Goal: Obtain resource: Download file/media

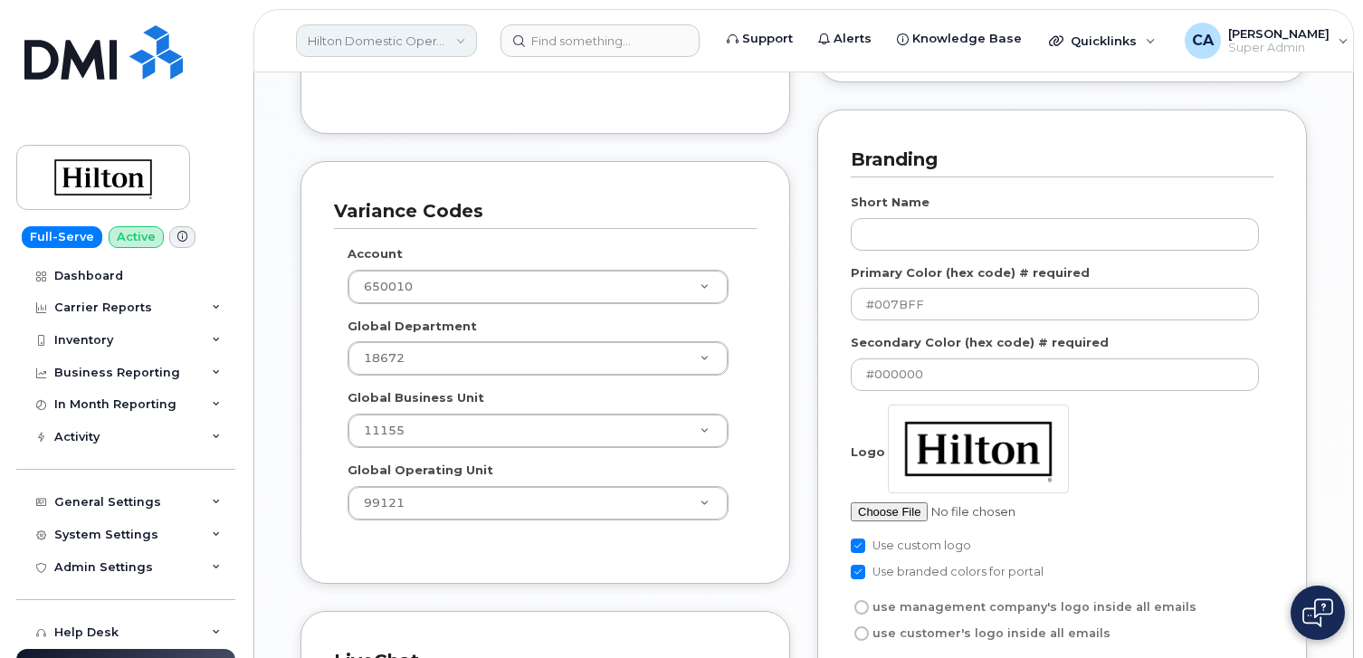
scroll to position [478, 0]
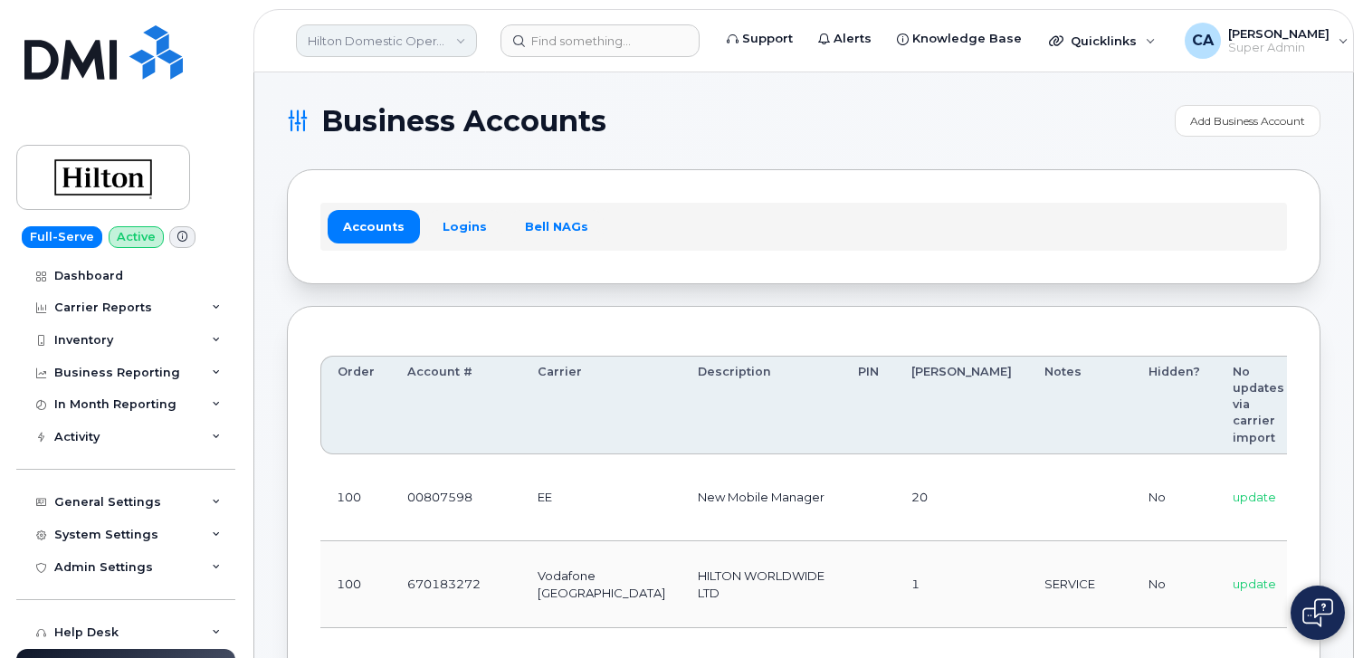
click at [369, 38] on link "Hilton Domestic Operating Company Inc" at bounding box center [386, 40] width 181 height 33
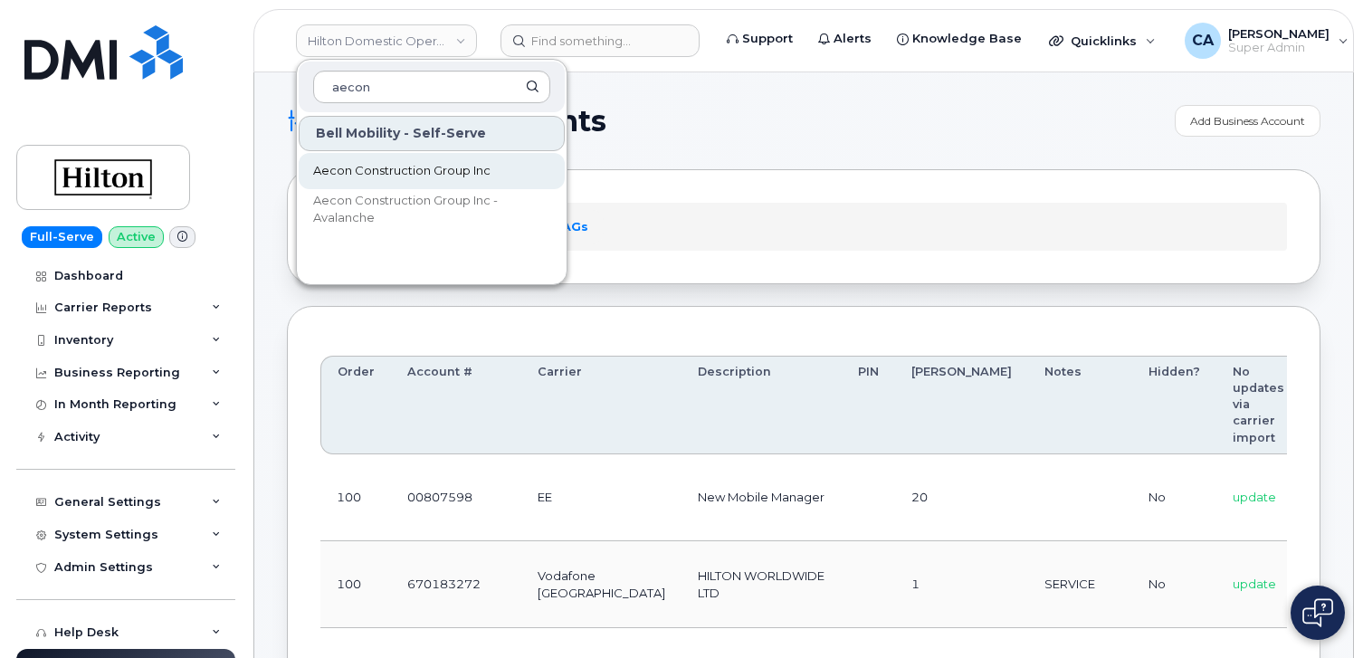
type input "aecon"
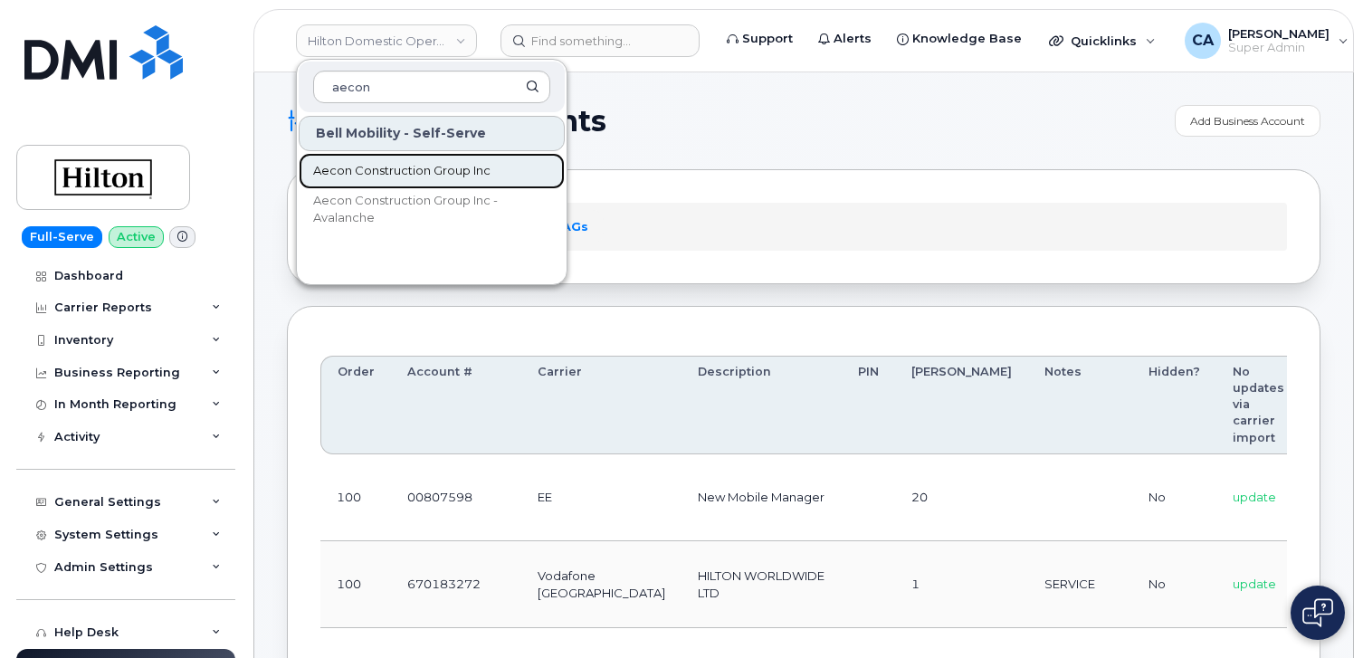
click at [401, 164] on span "Aecon Construction Group Inc" at bounding box center [401, 171] width 177 height 18
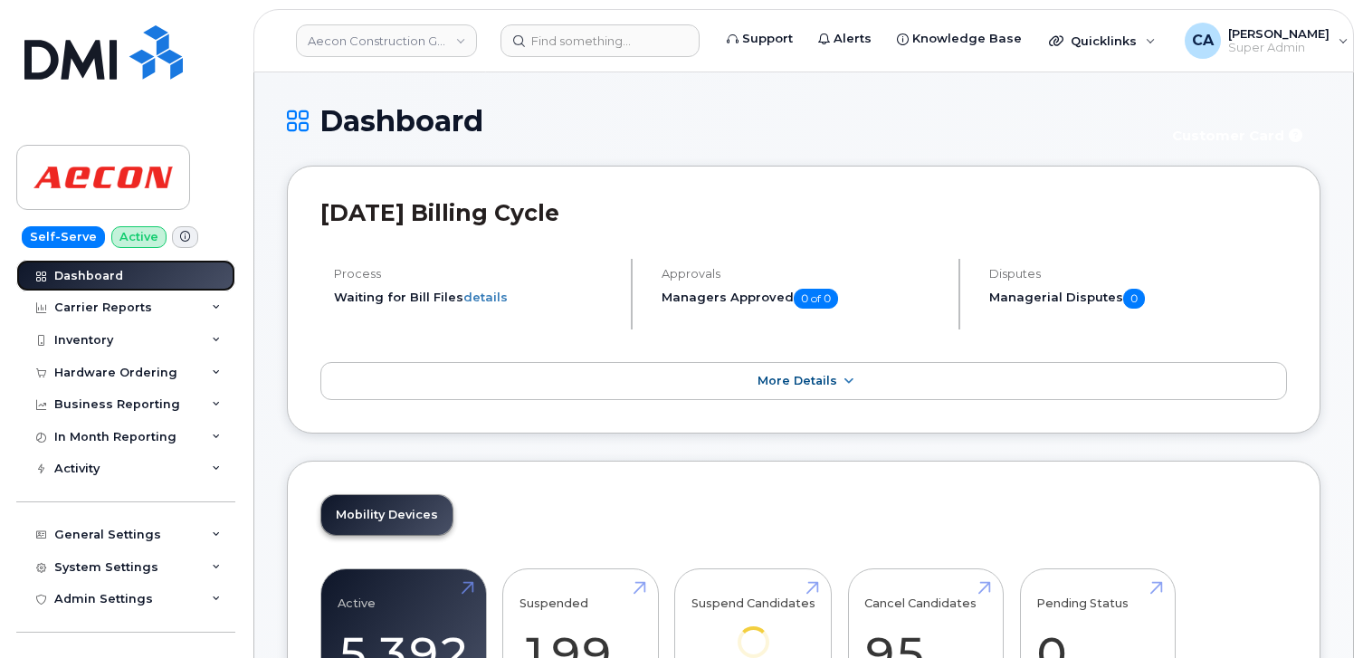
click at [110, 270] on div "Dashboard" at bounding box center [88, 276] width 69 height 14
click at [414, 37] on link "Aecon Construction Group Inc" at bounding box center [386, 40] width 181 height 33
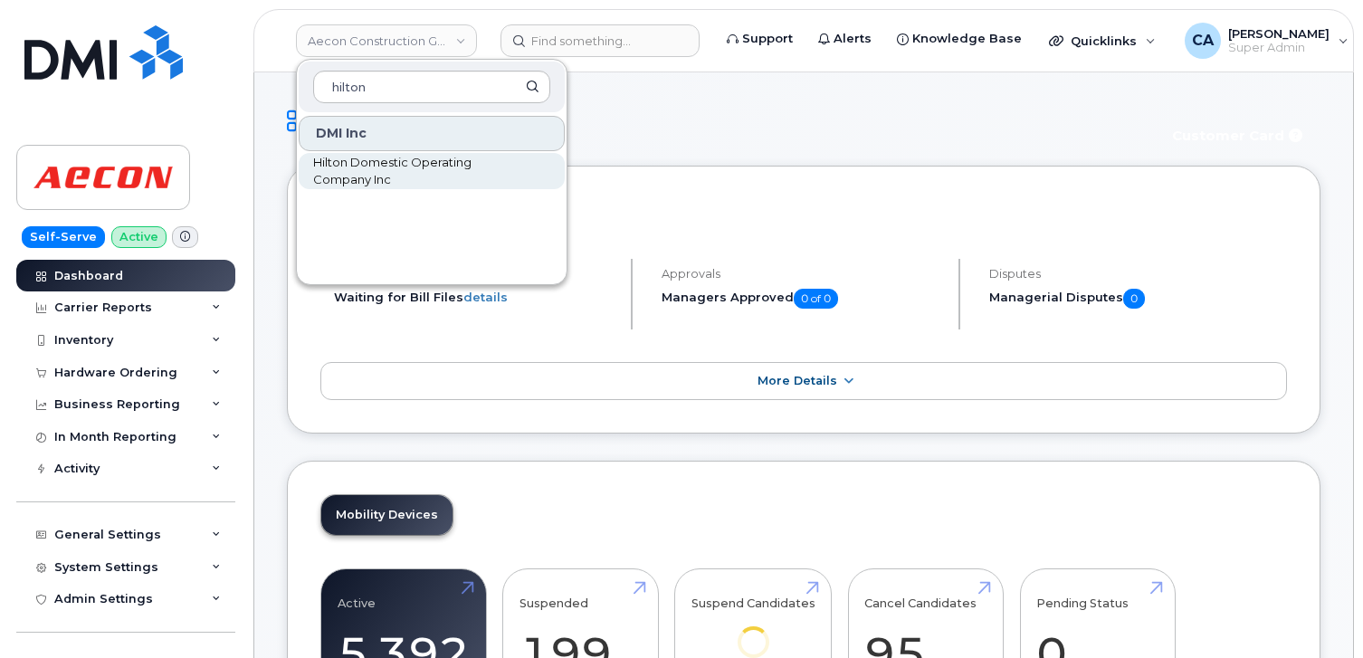
type input "hilton"
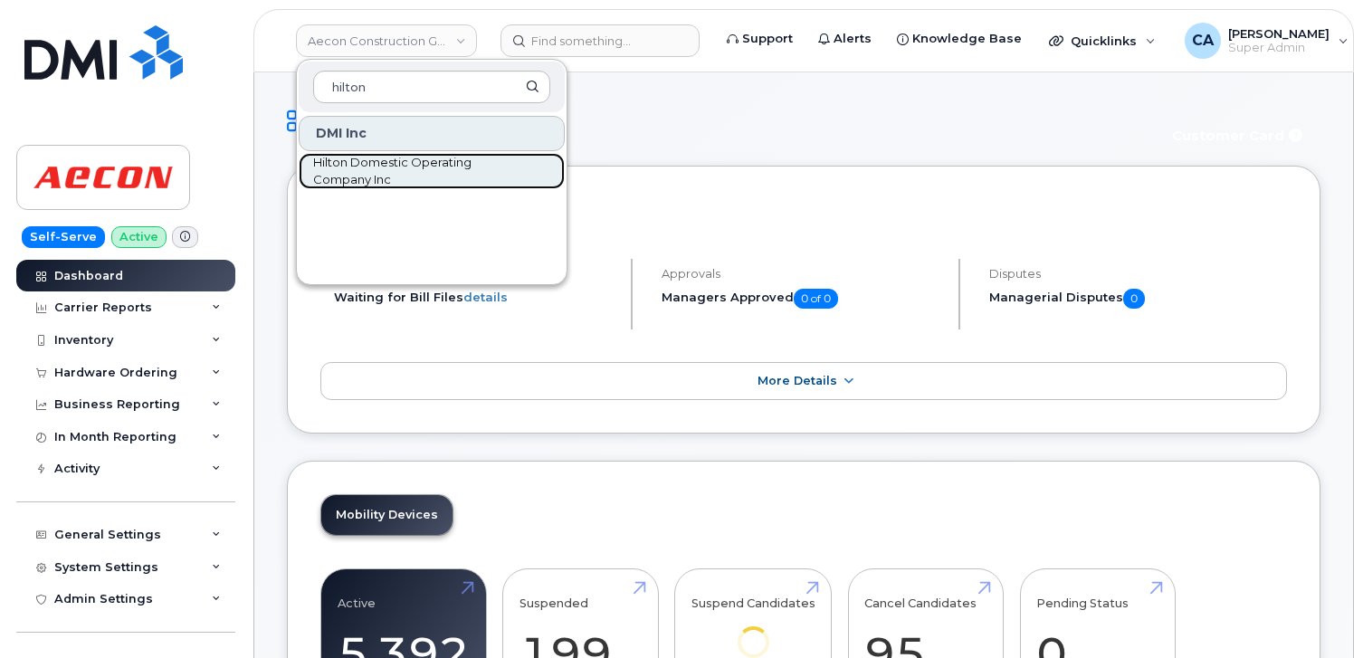
click at [410, 175] on span "Hilton Domestic Operating Company Inc" at bounding box center [417, 171] width 208 height 35
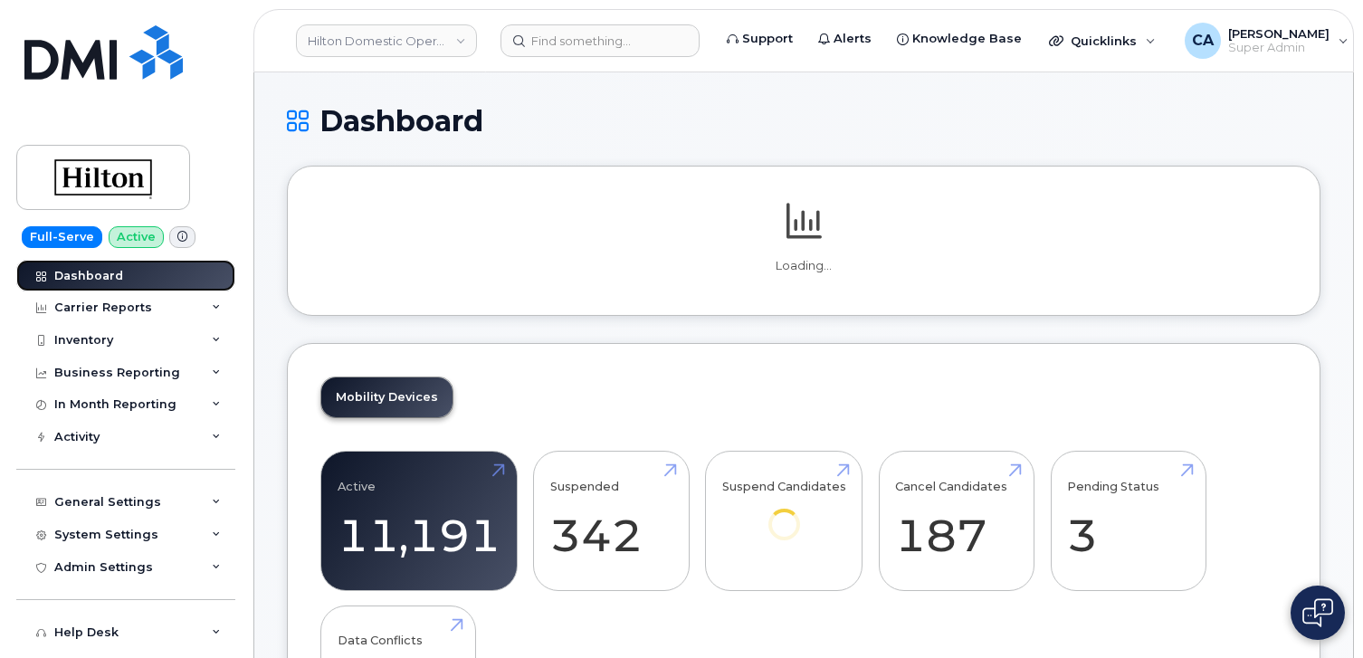
click at [87, 271] on div "Dashboard" at bounding box center [88, 276] width 69 height 14
click at [394, 30] on link "Hilton Domestic Operating Company Inc" at bounding box center [386, 40] width 181 height 33
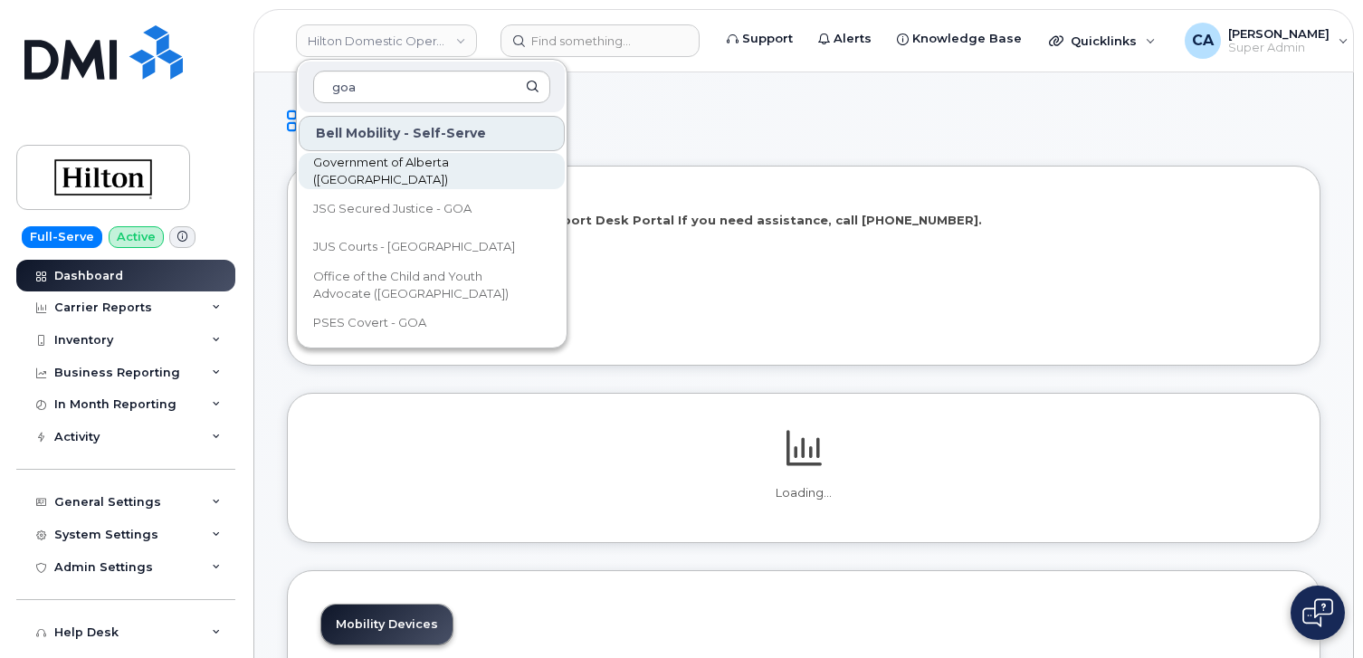
type input "goa"
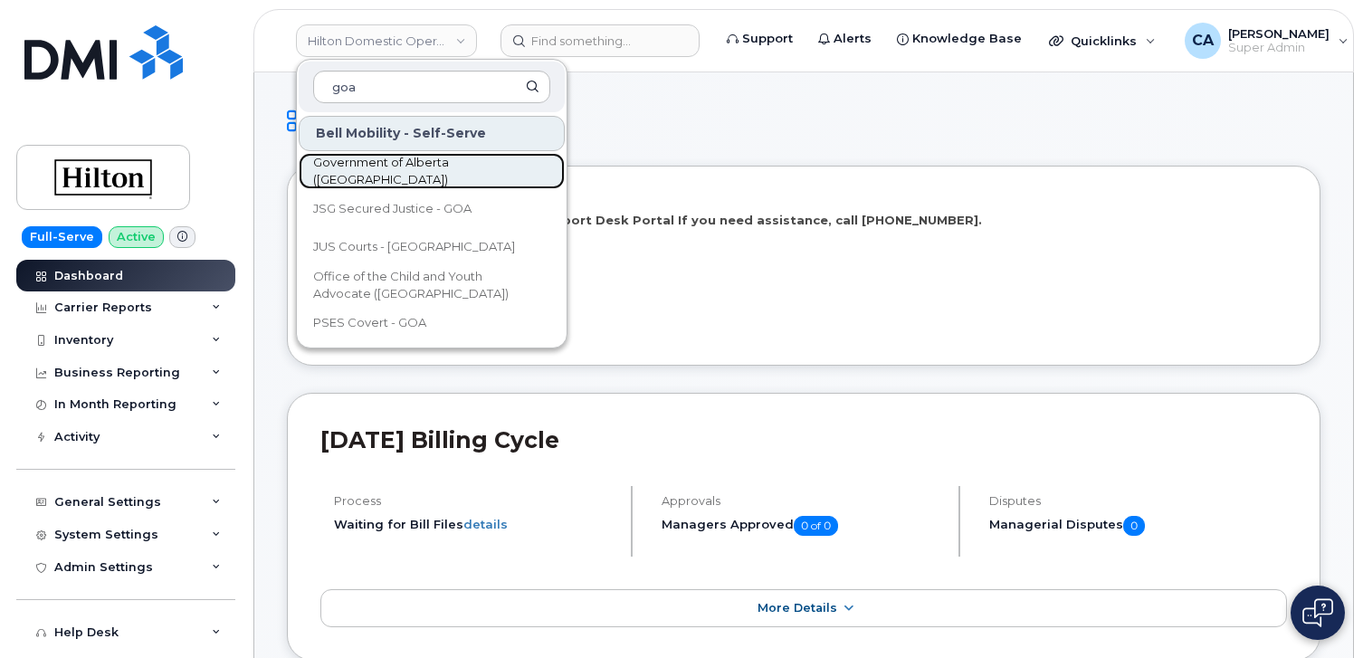
click at [385, 161] on link "Government of Alberta ([GEOGRAPHIC_DATA])" at bounding box center [432, 171] width 266 height 36
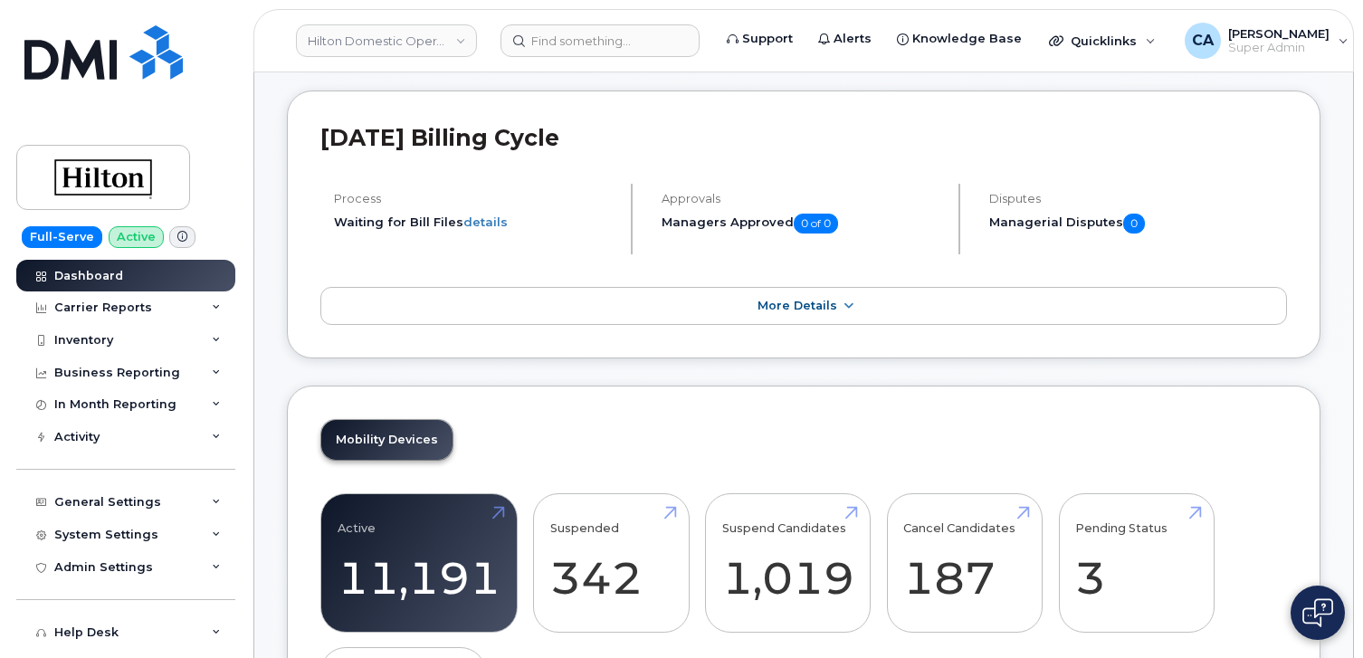
scroll to position [303, 0]
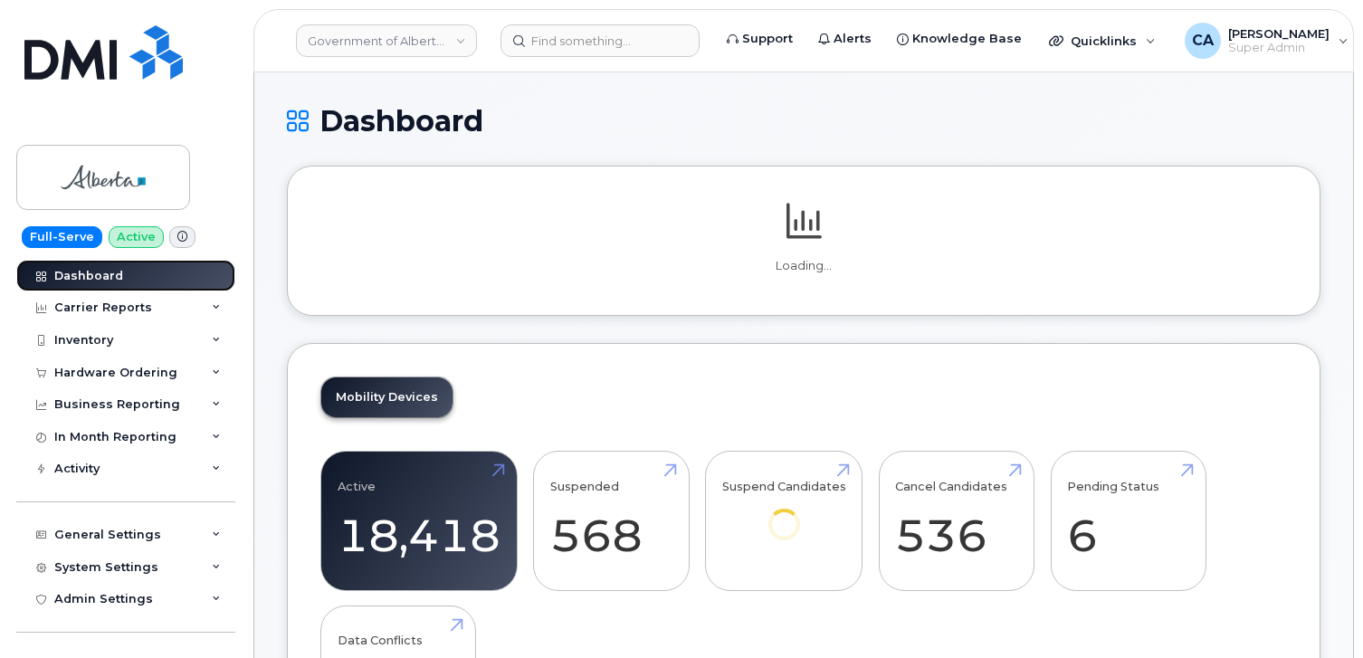
click at [97, 280] on div "Dashboard" at bounding box center [88, 276] width 69 height 14
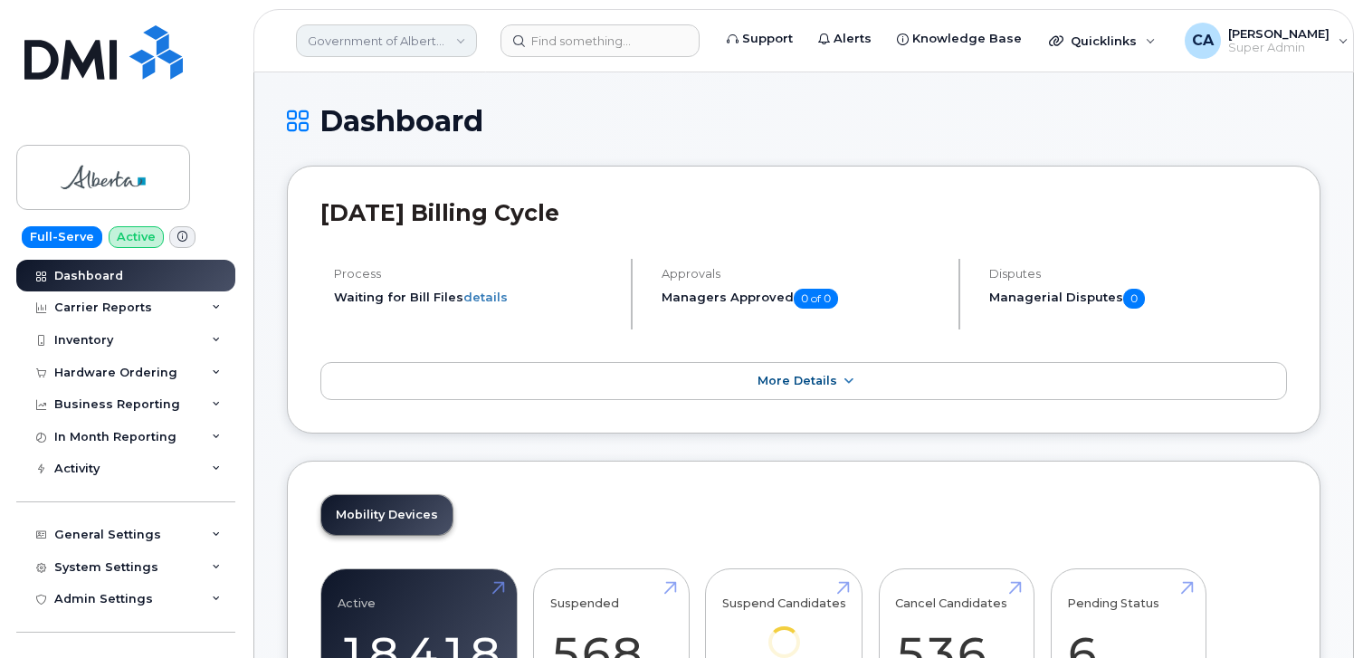
click at [349, 42] on link "Government of Alberta (GOA)" at bounding box center [386, 40] width 181 height 33
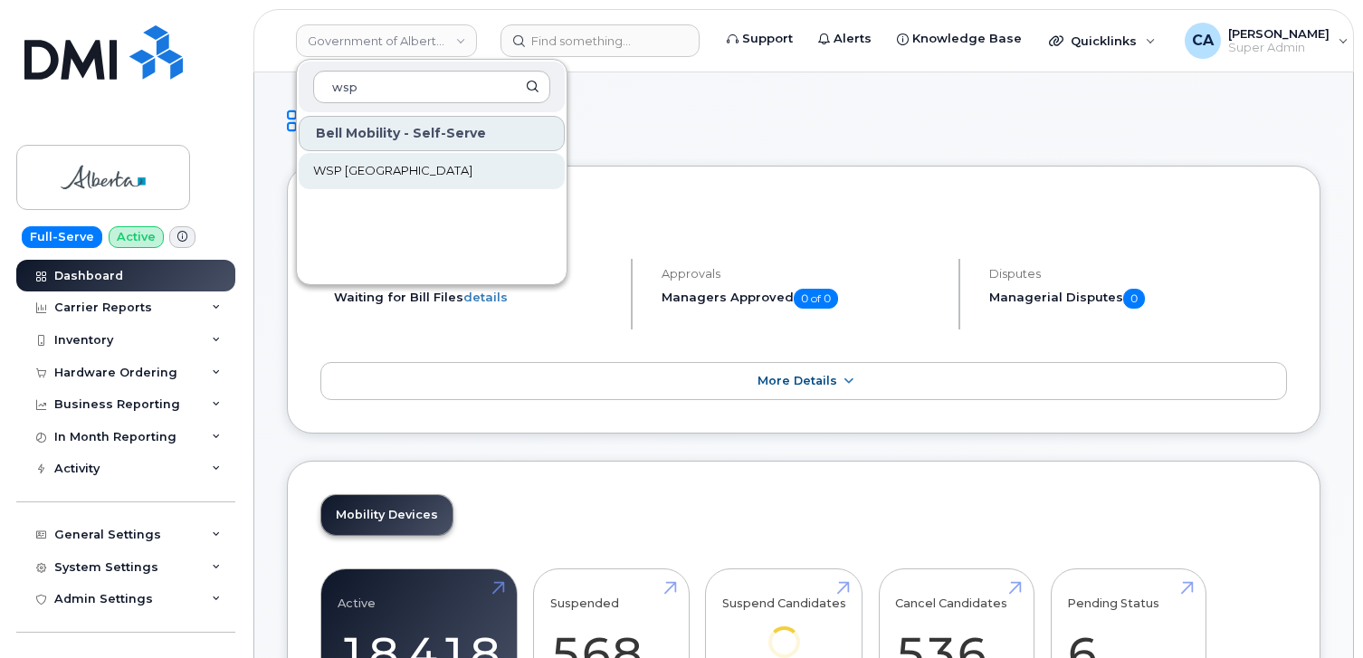
type input "wsp"
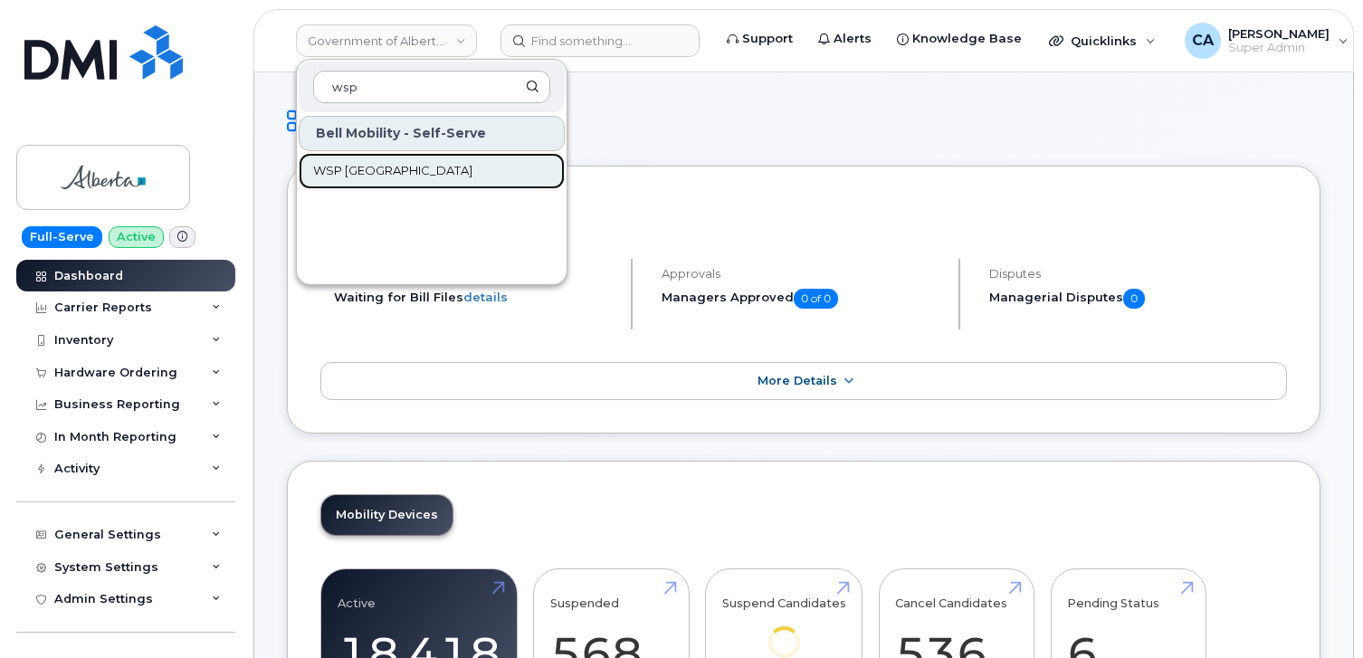
click at [366, 167] on span "WSP [GEOGRAPHIC_DATA]" at bounding box center [392, 171] width 159 height 18
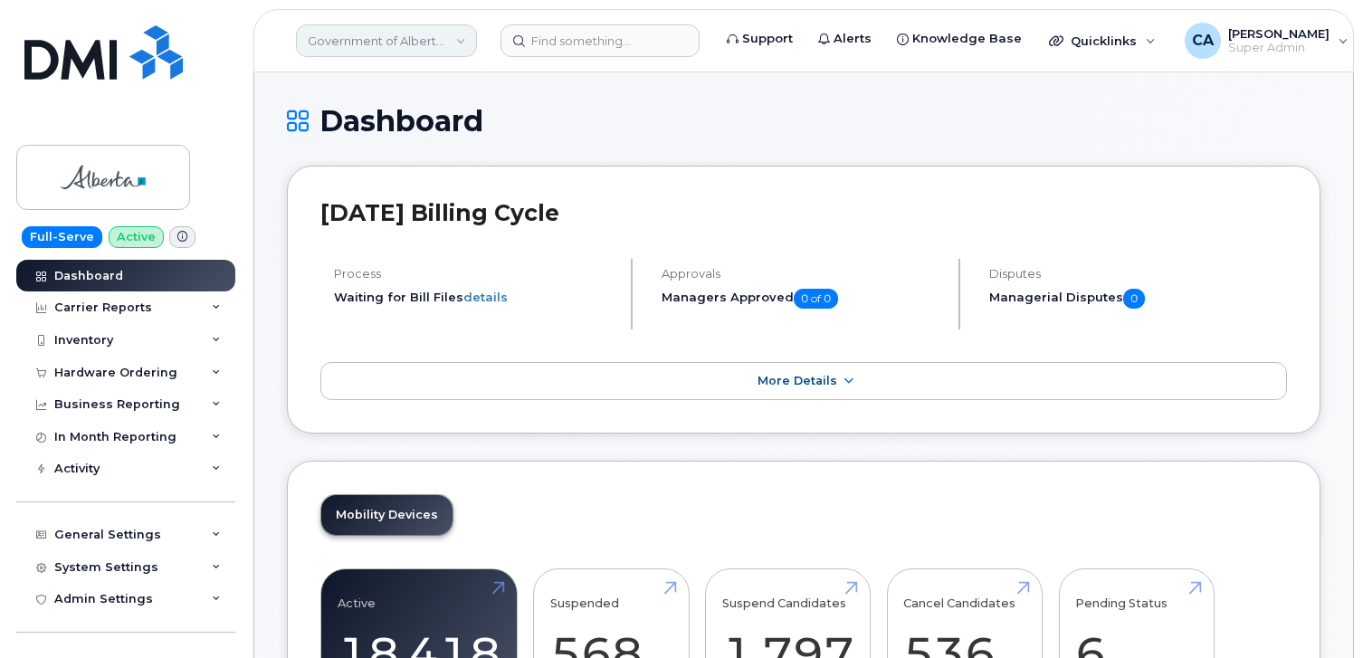
click at [391, 37] on link "Government of Alberta ([GEOGRAPHIC_DATA])" at bounding box center [386, 40] width 181 height 33
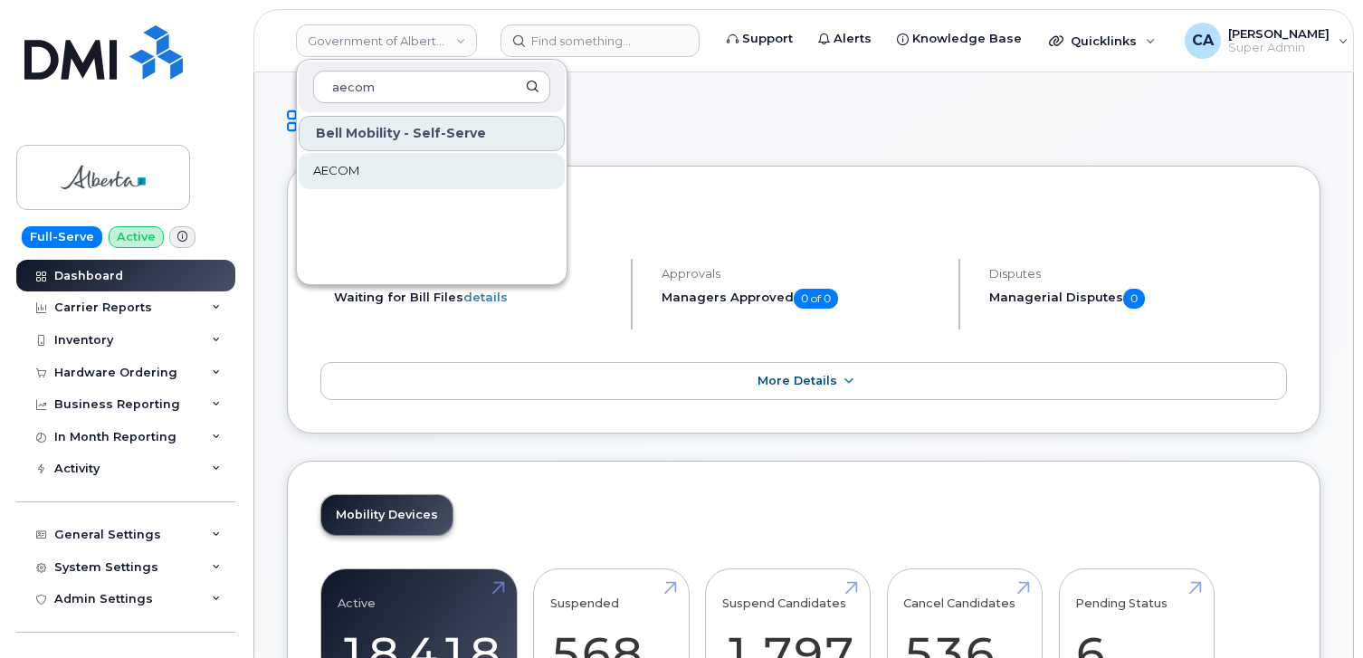
type input "aecom"
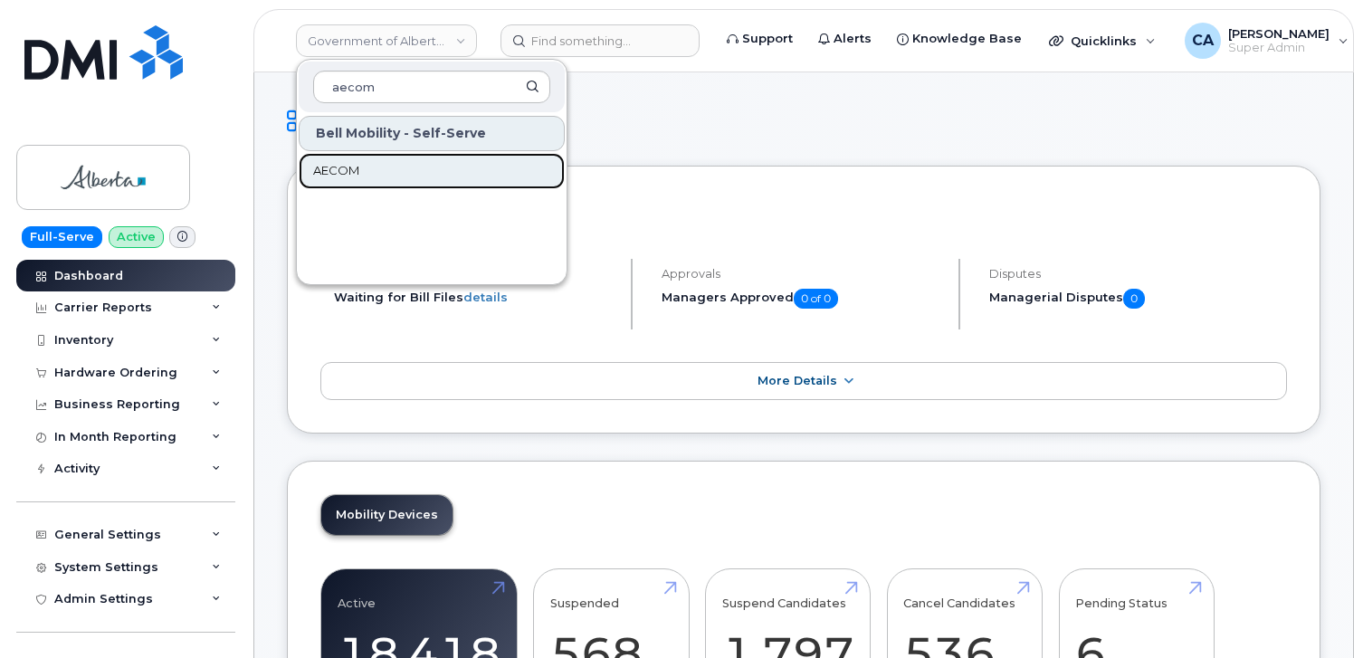
click at [372, 172] on link "AECOM" at bounding box center [432, 171] width 266 height 36
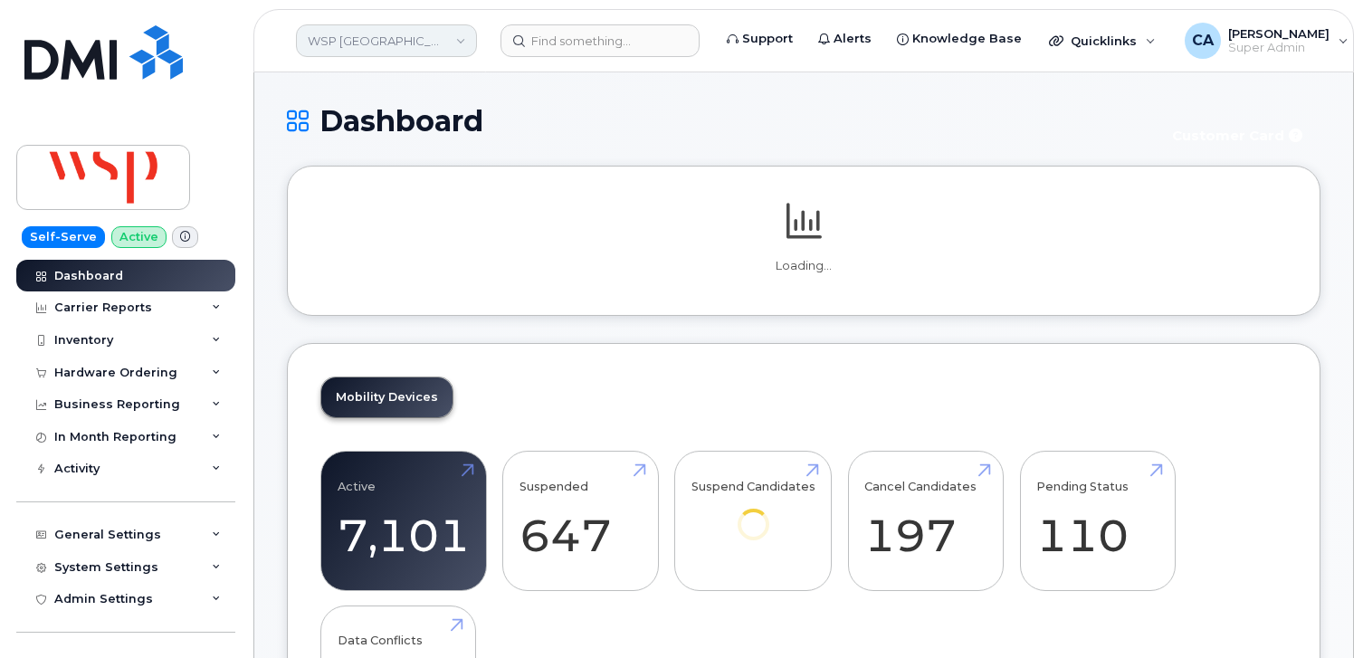
click at [380, 47] on link "WSP [GEOGRAPHIC_DATA]" at bounding box center [386, 40] width 181 height 33
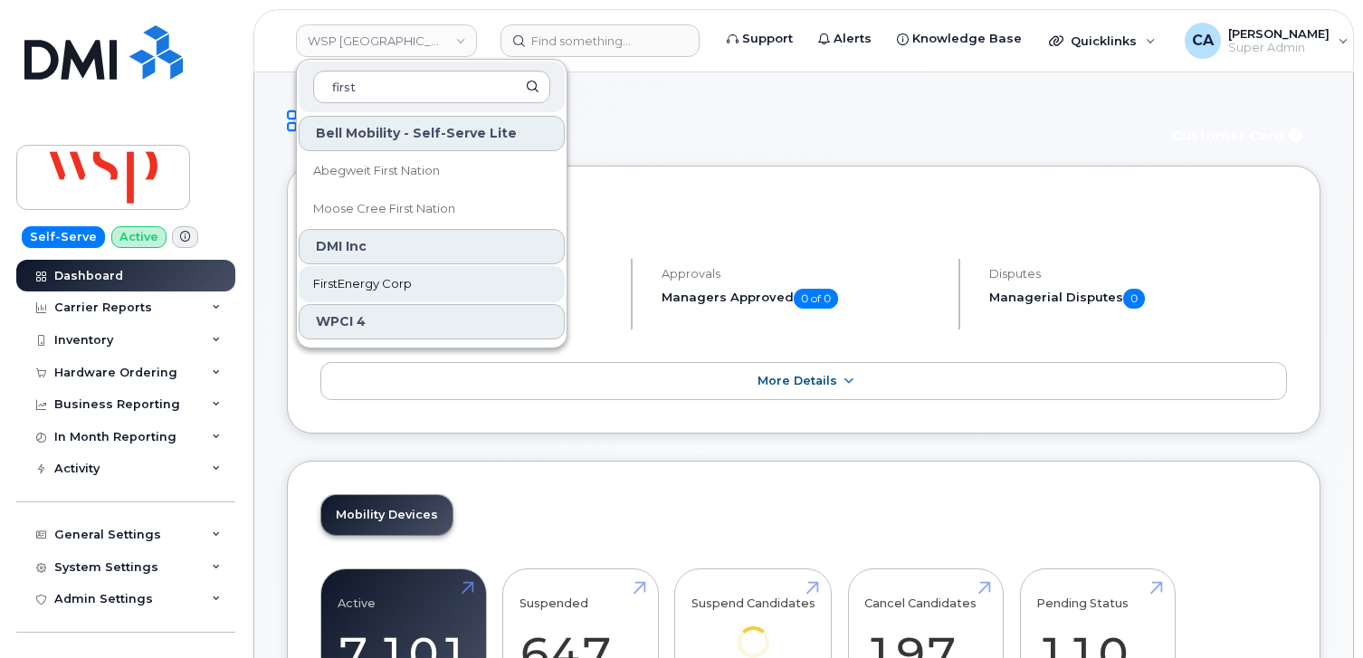
type input "first"
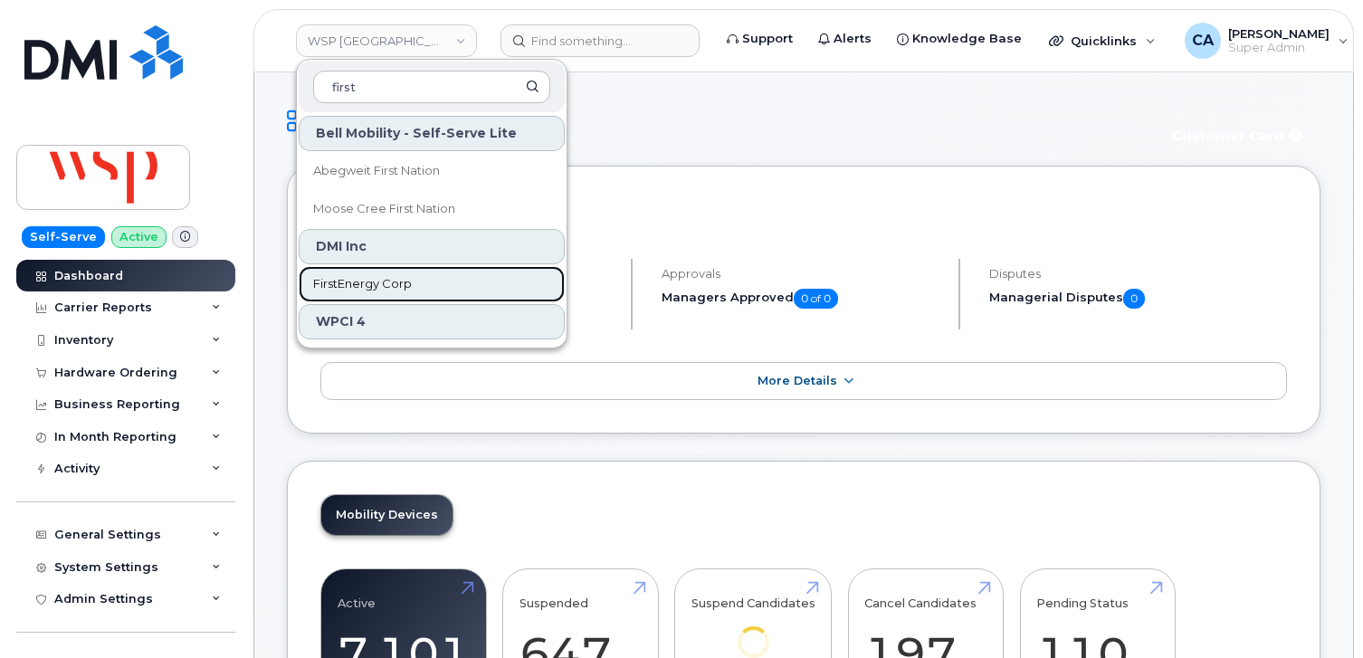
click at [373, 280] on span "FirstEnergy Corp" at bounding box center [362, 284] width 99 height 18
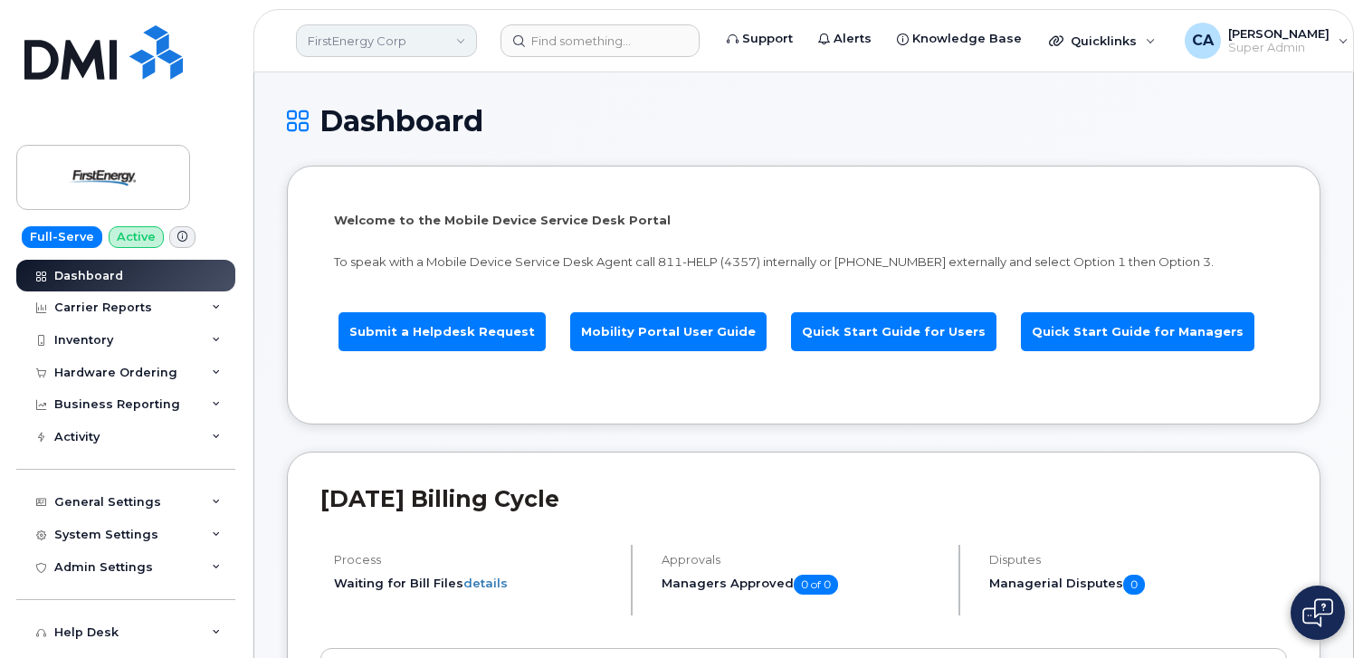
click at [397, 47] on link "FirstEnergy Corp" at bounding box center [386, 40] width 181 height 33
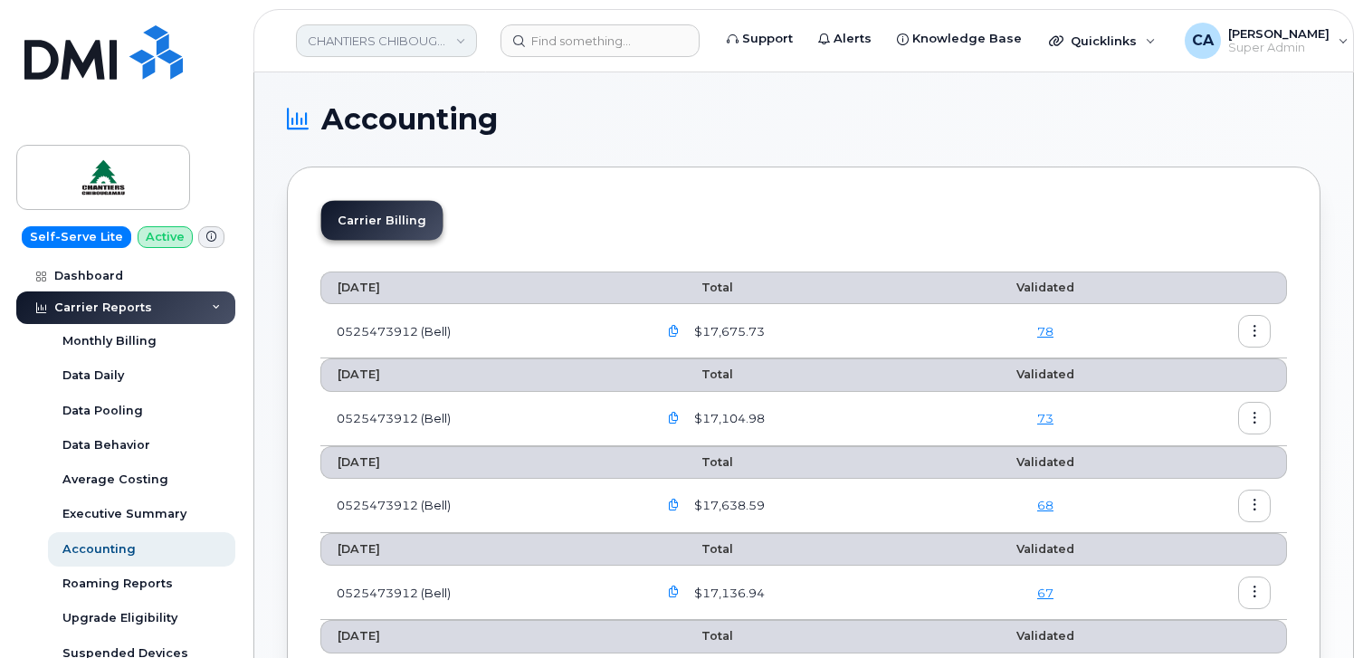
click at [369, 43] on link "CHANTIERS CHIBOUGAMAU LTEE" at bounding box center [386, 40] width 181 height 33
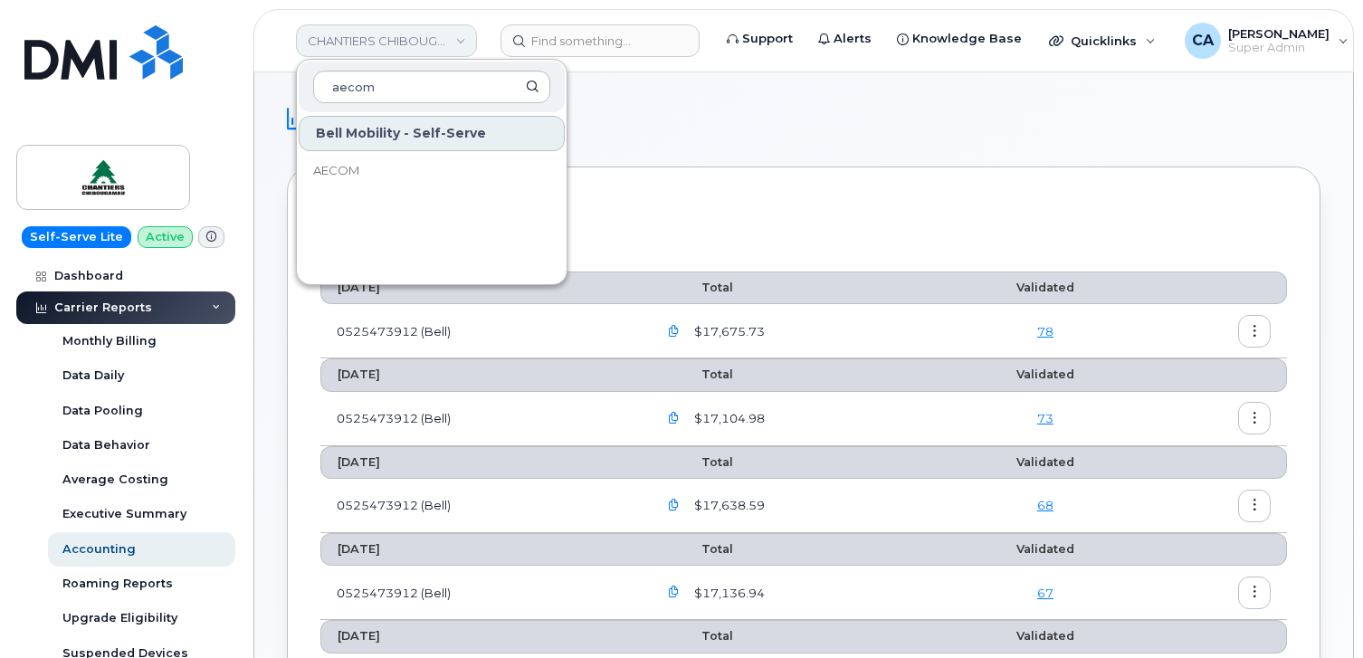
type input "aecom"
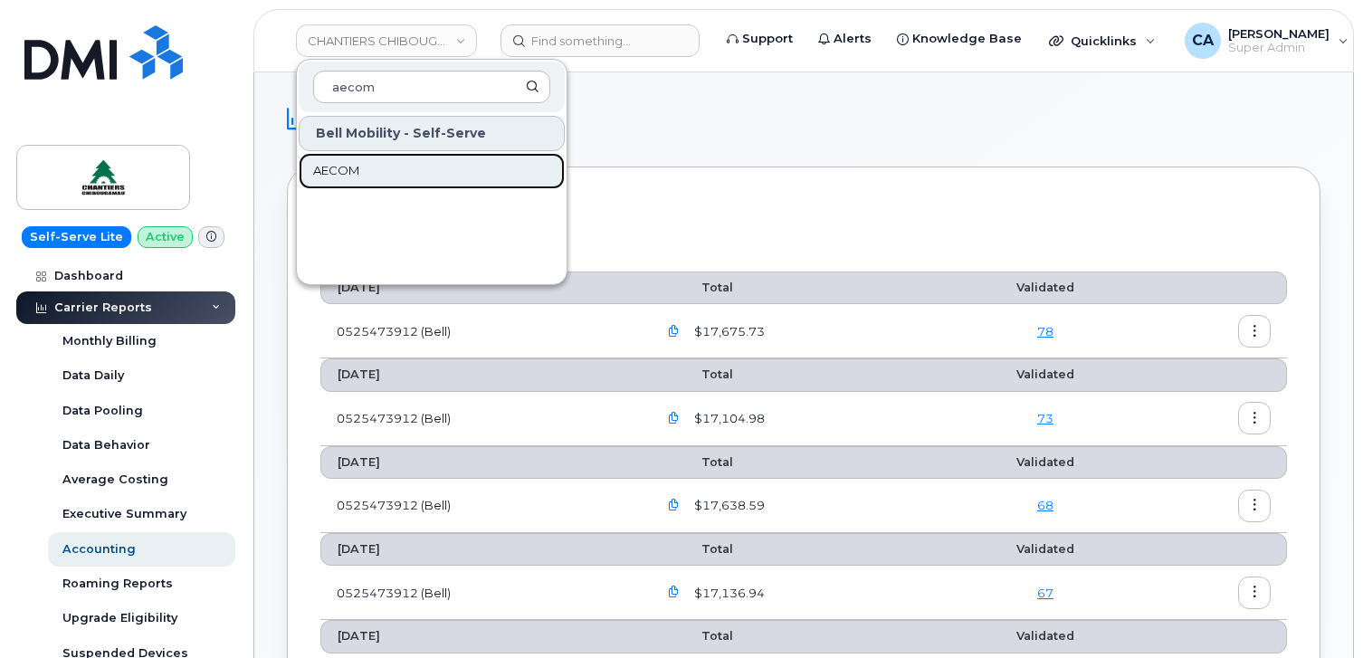
click at [396, 172] on link "AECOM" at bounding box center [432, 171] width 266 height 36
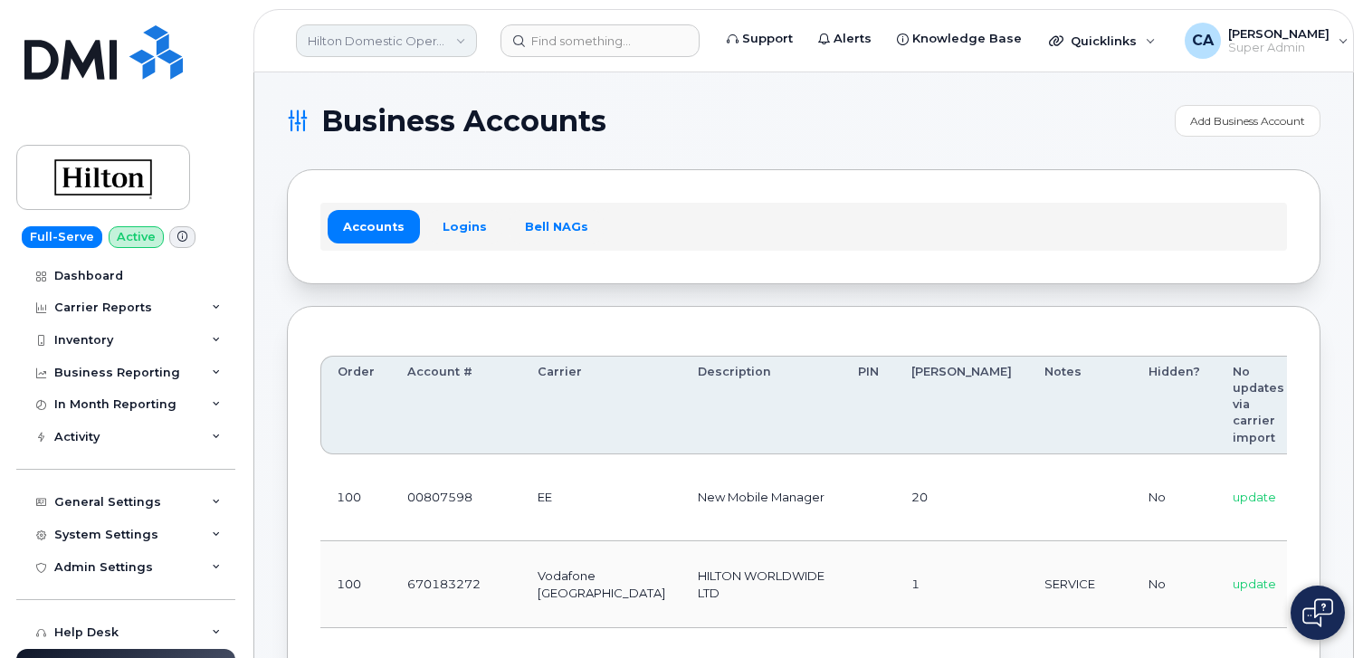
scroll to position [603, 0]
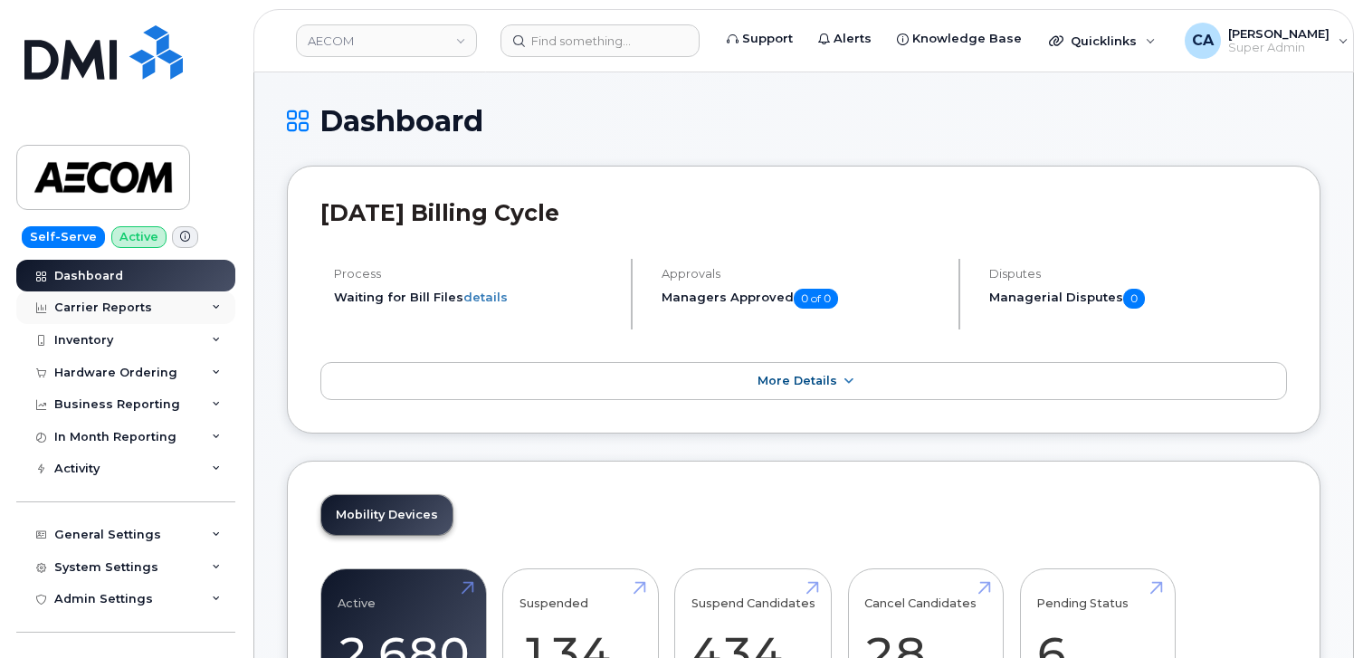
click at [126, 322] on div "Carrier Reports" at bounding box center [125, 307] width 219 height 33
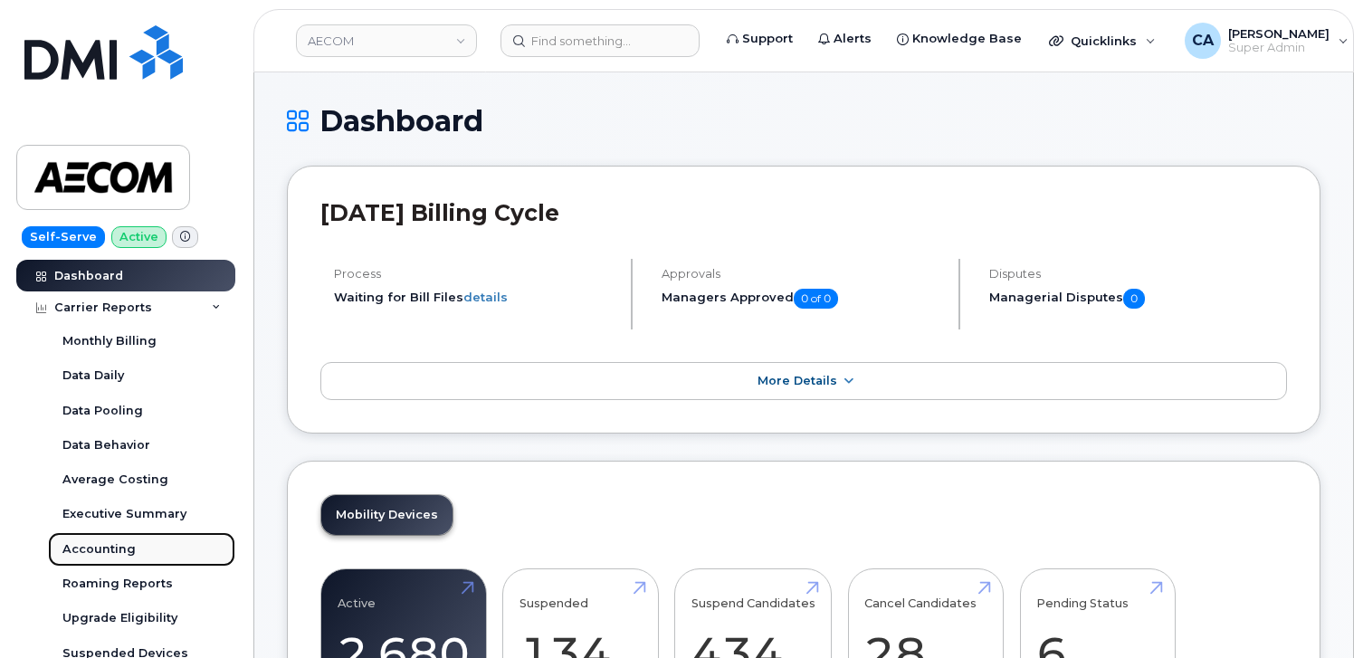
click at [90, 550] on div "Accounting" at bounding box center [98, 549] width 73 height 16
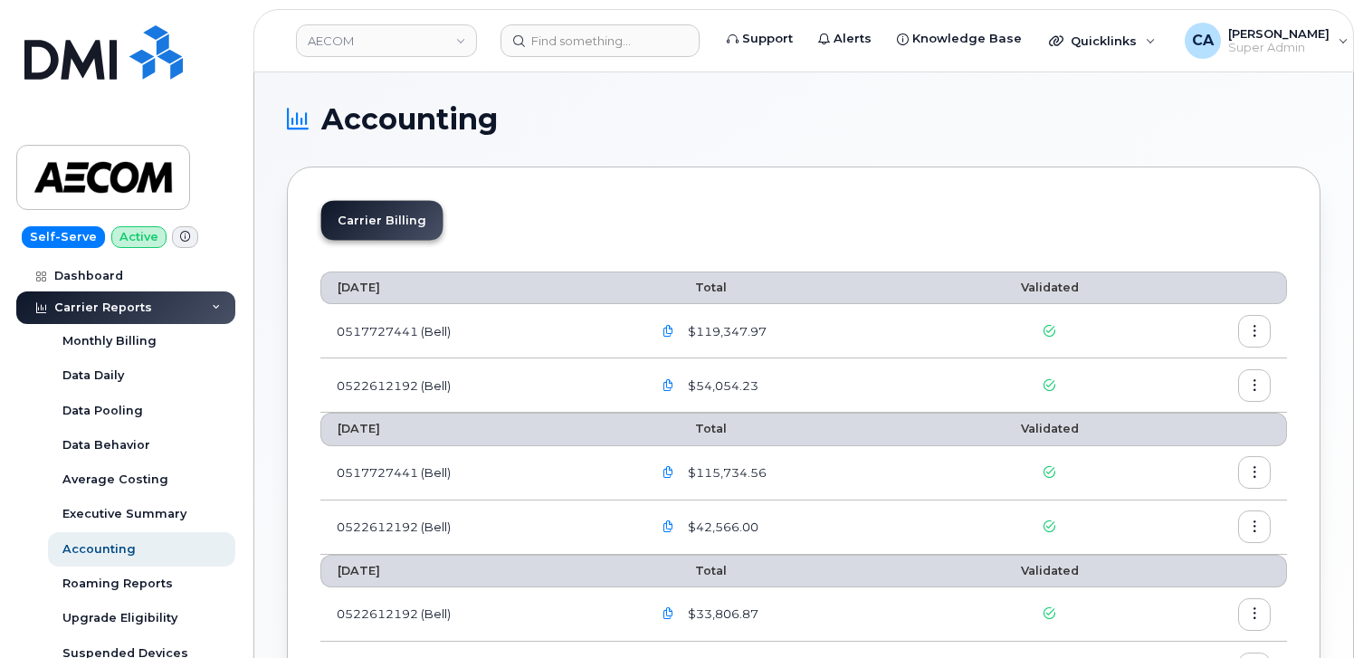
click at [674, 391] on icon "button" at bounding box center [669, 386] width 12 height 12
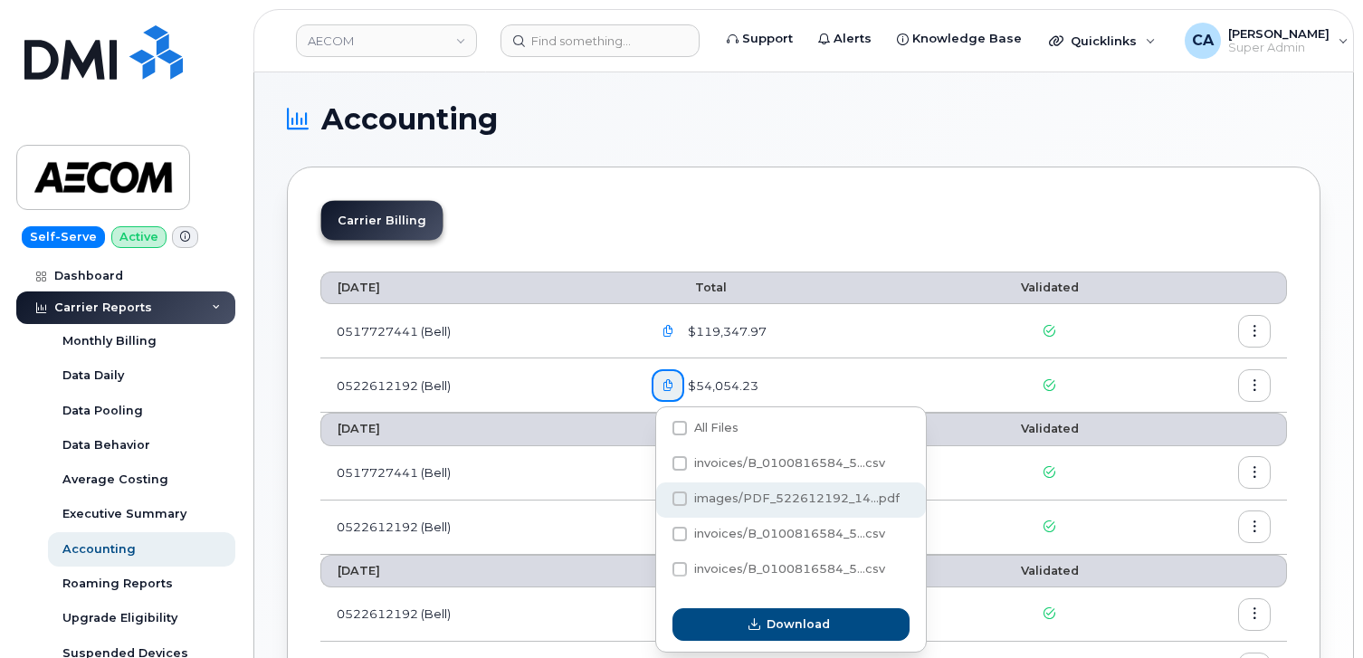
click at [714, 495] on span "images/PDF_522612192_14...pdf" at bounding box center [796, 499] width 205 height 14
click at [660, 495] on input "images/PDF_522612192_14...pdf" at bounding box center [655, 499] width 9 height 9
checkbox input "true"
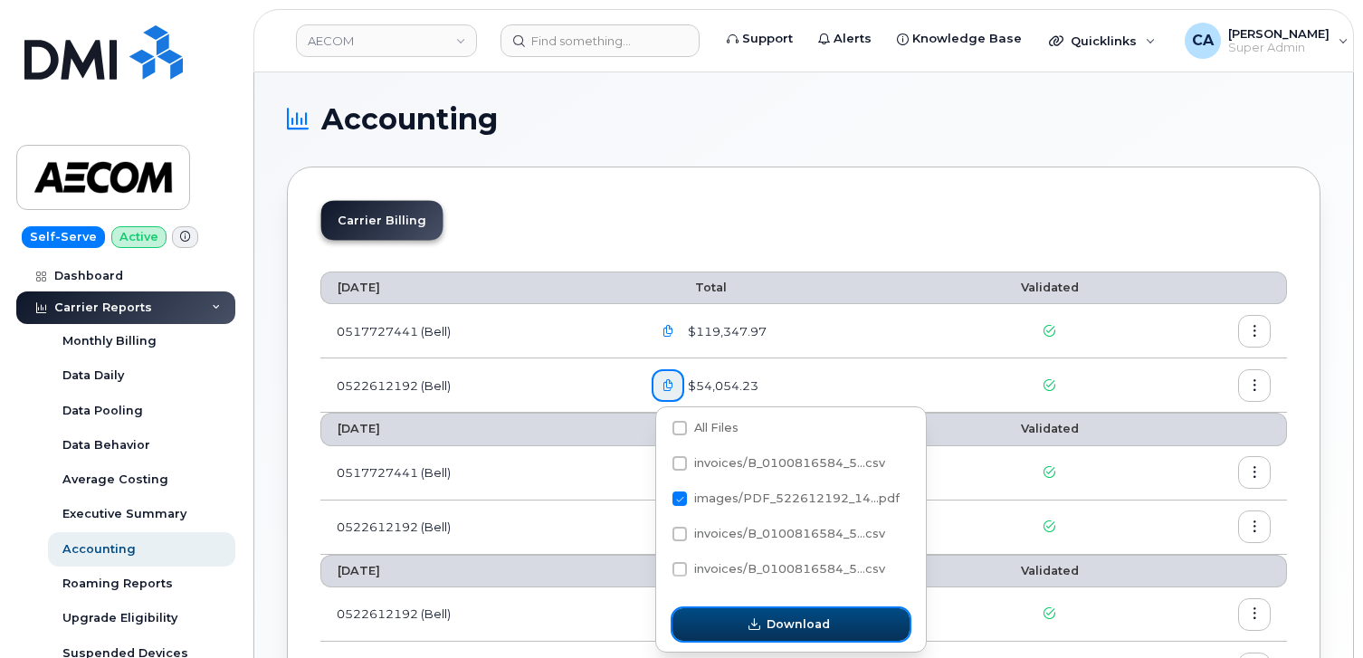
click at [720, 623] on button "Download" at bounding box center [791, 624] width 237 height 33
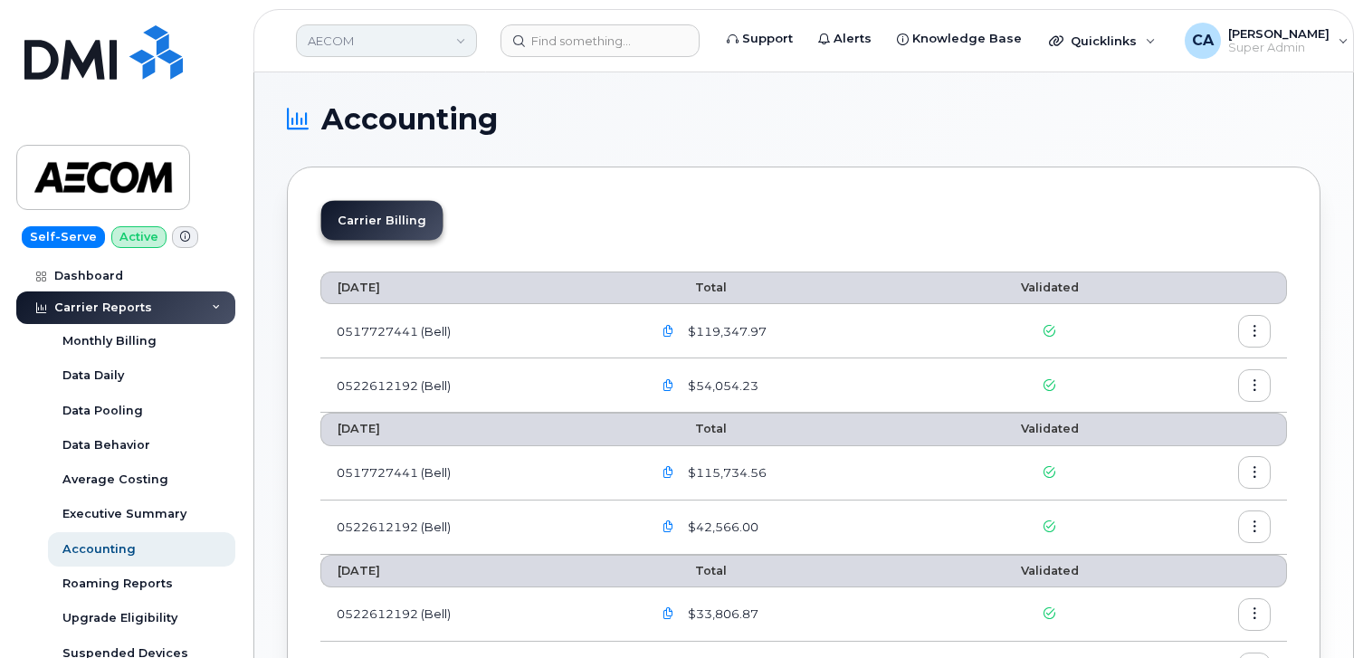
click at [395, 26] on link "AECOM" at bounding box center [386, 40] width 181 height 33
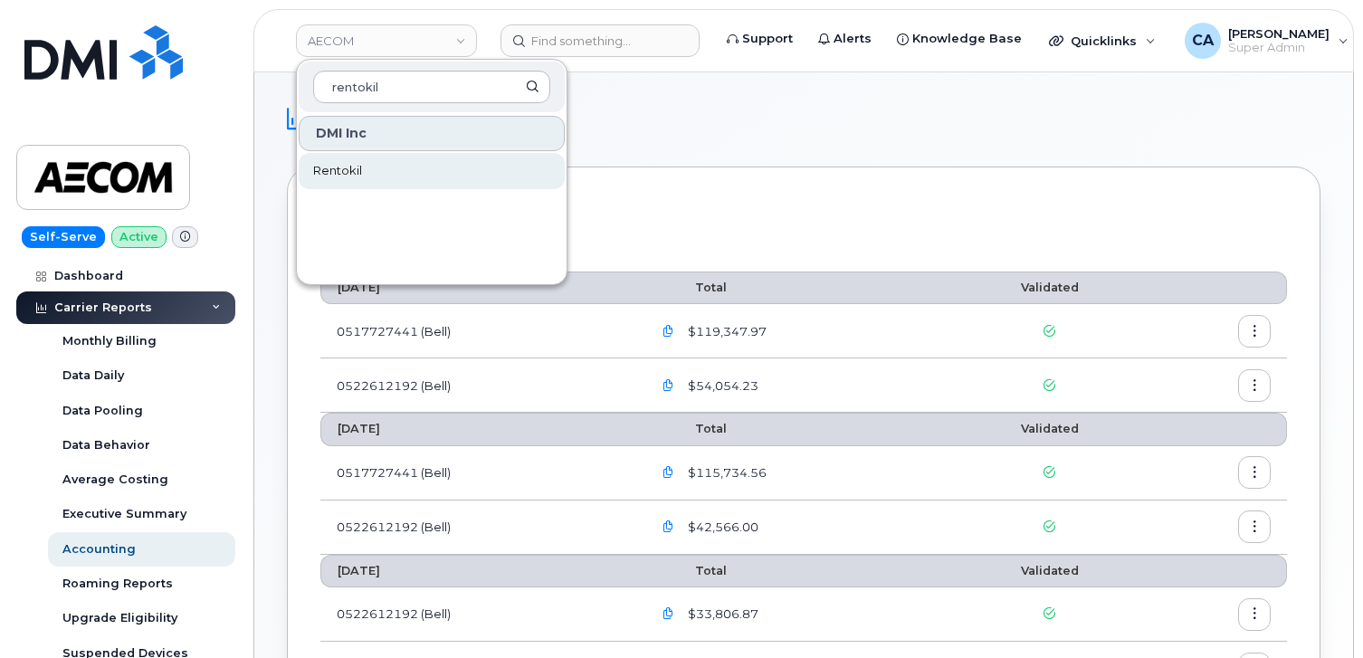
type input "rentokil"
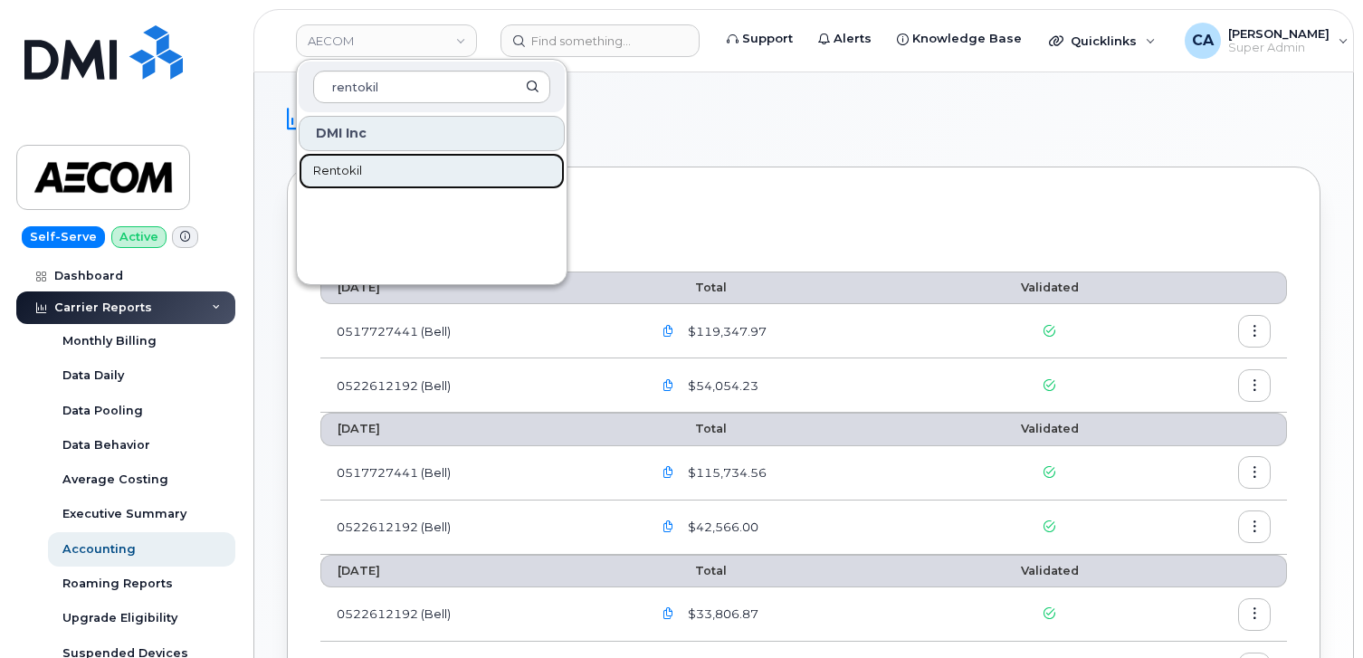
click at [399, 176] on link "Rentokil" at bounding box center [432, 171] width 266 height 36
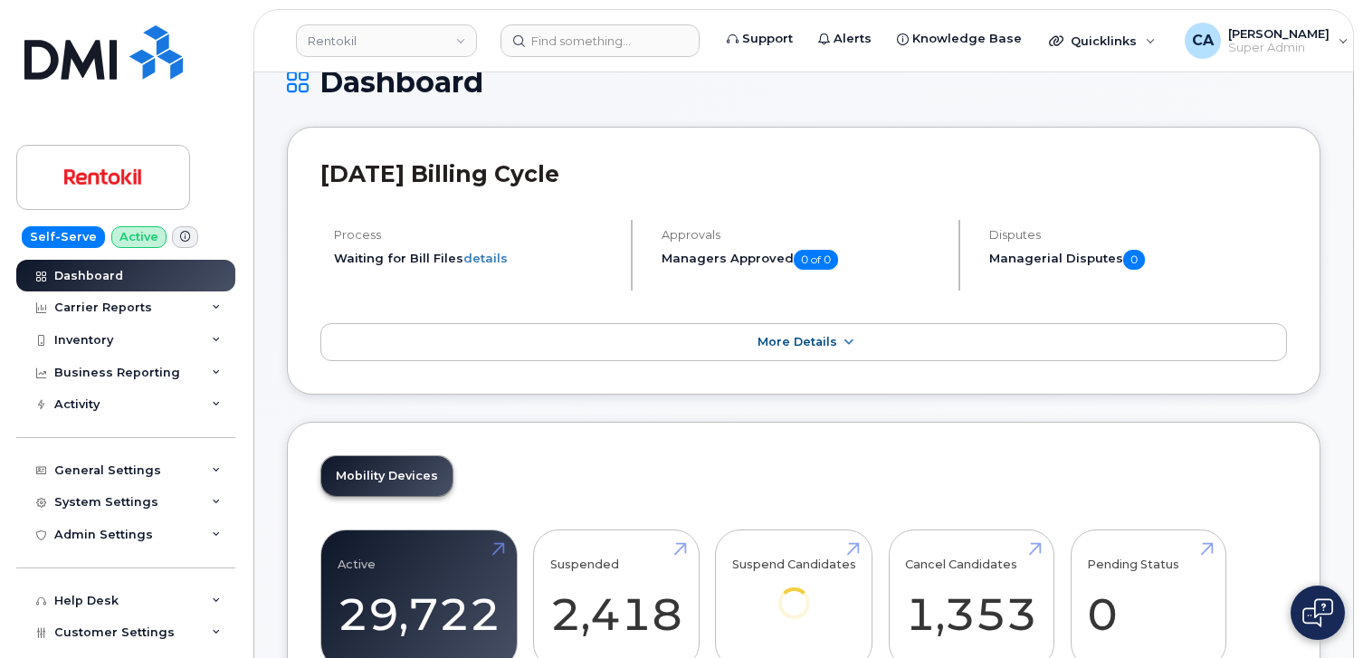
scroll to position [41, 0]
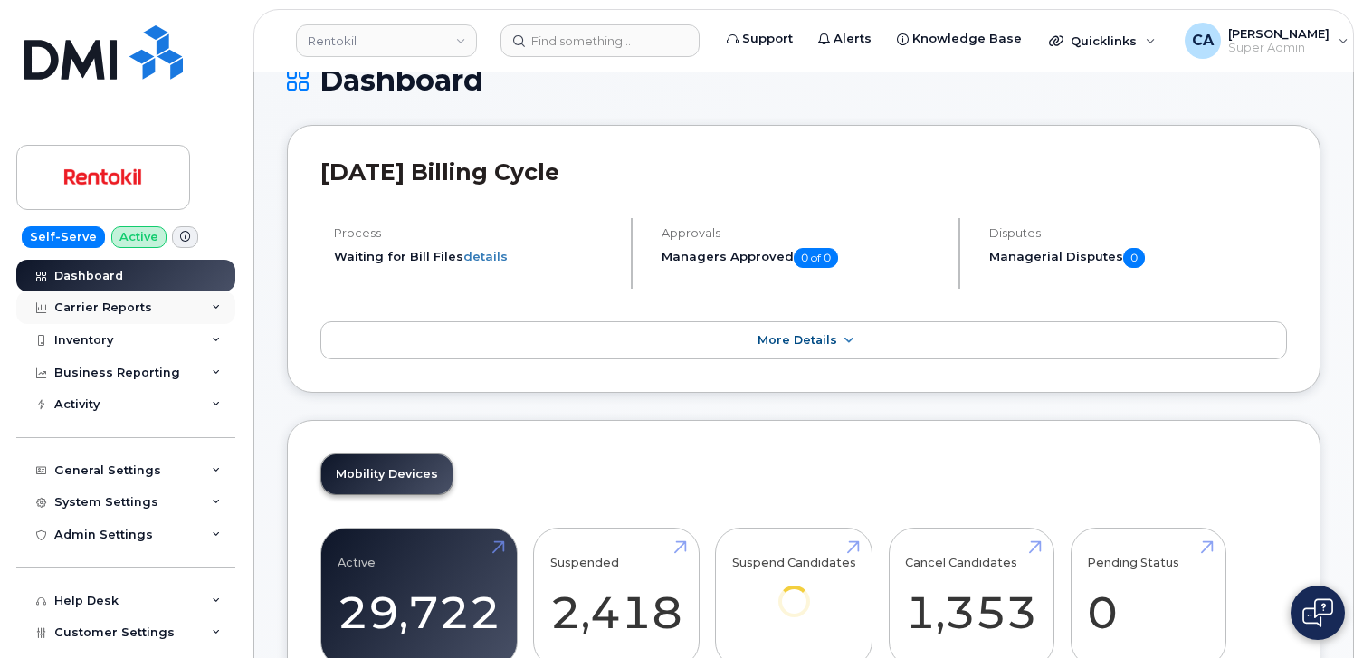
click at [109, 316] on div "Carrier Reports" at bounding box center [125, 307] width 219 height 33
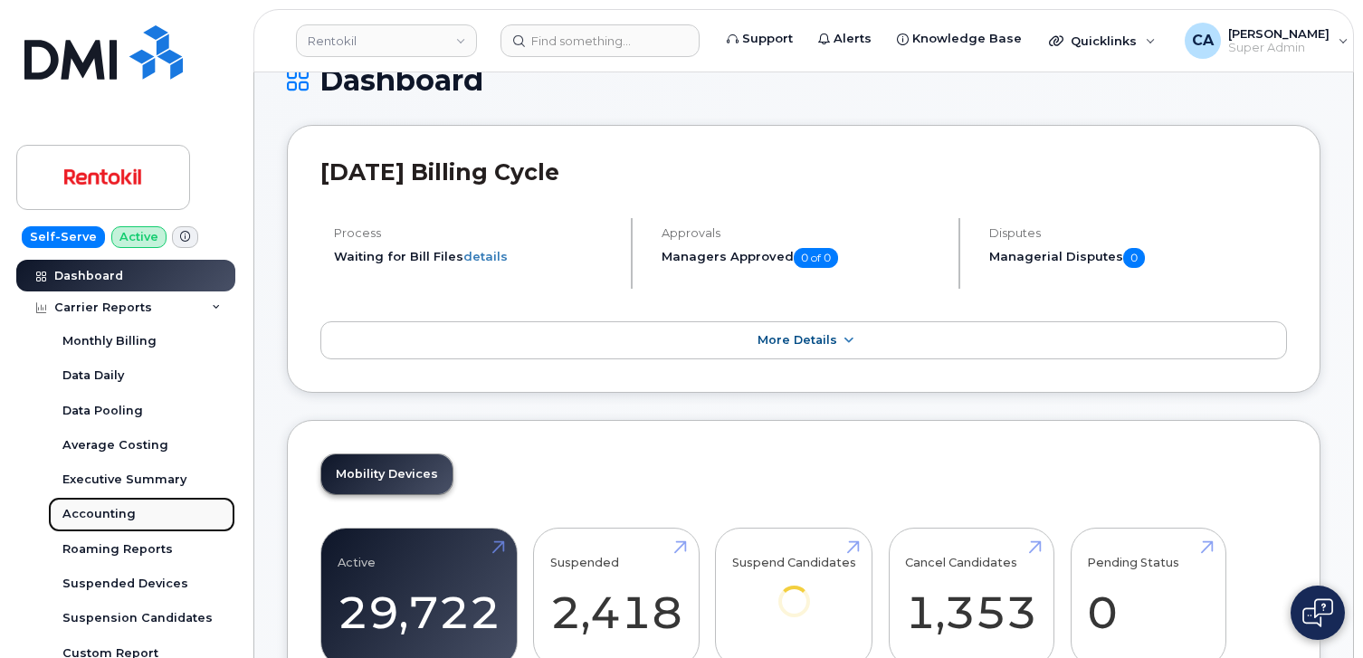
click at [103, 513] on div "Accounting" at bounding box center [98, 514] width 73 height 16
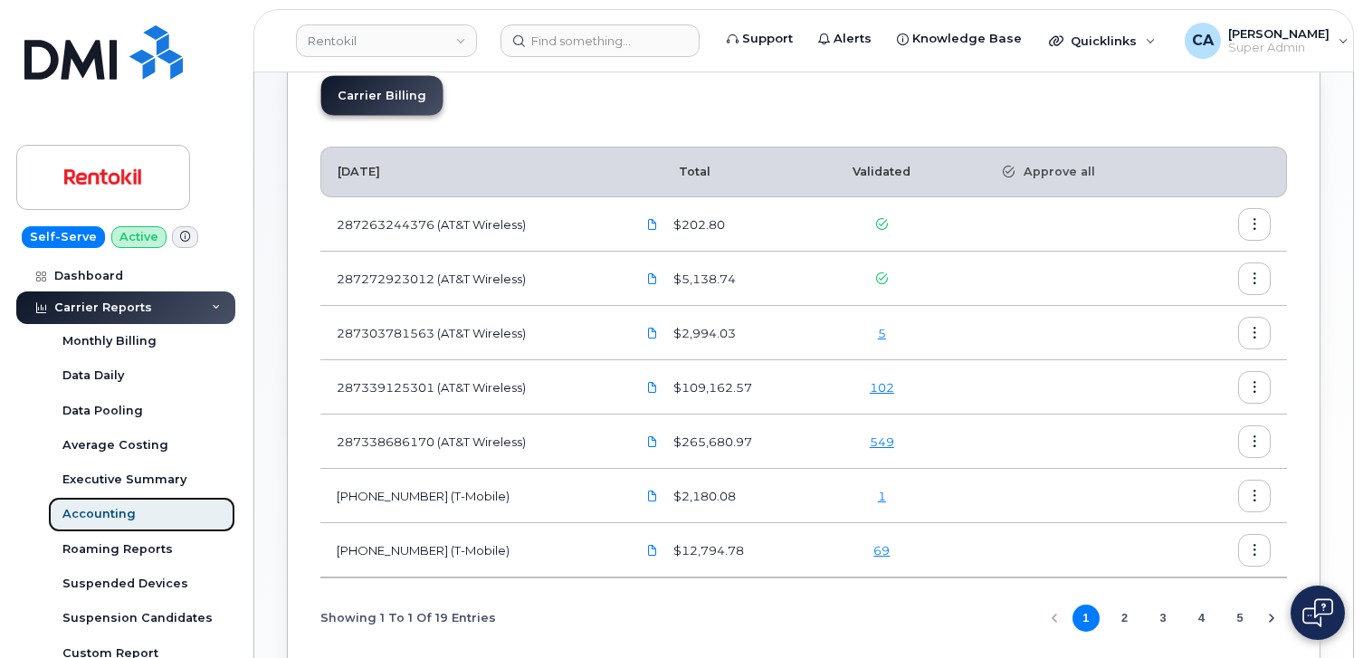
scroll to position [146, 0]
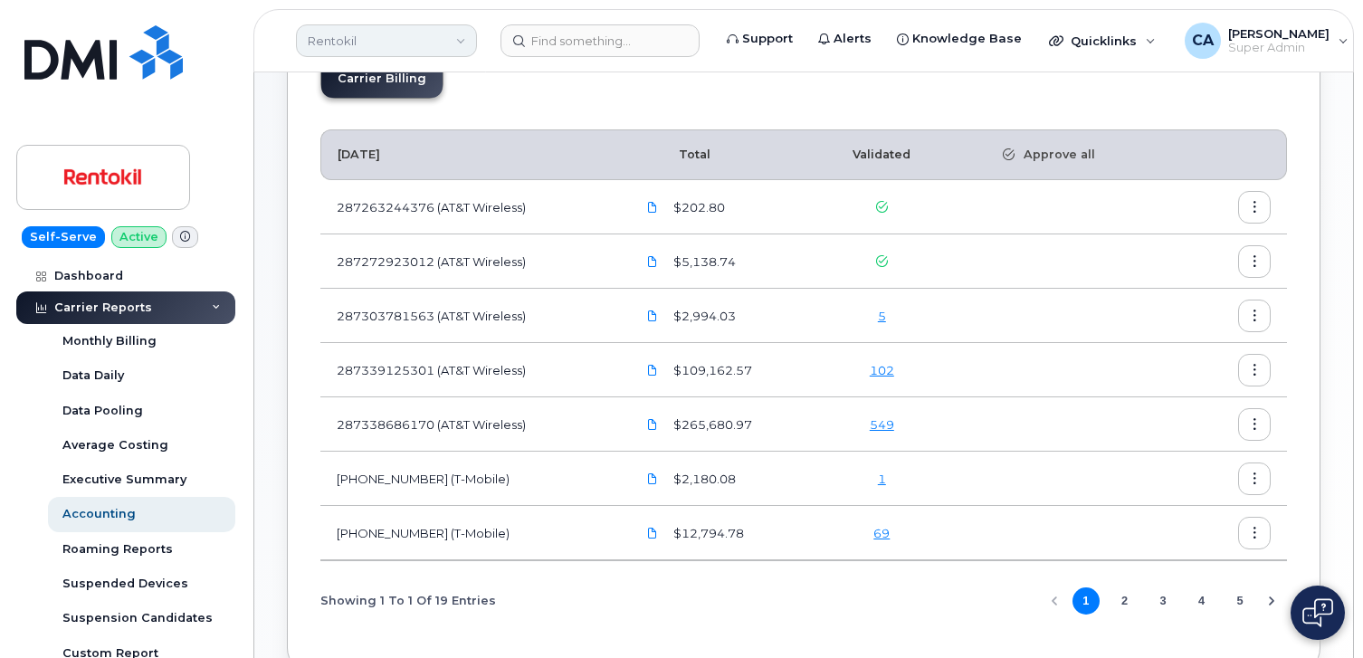
click at [379, 24] on link "Rentokil" at bounding box center [386, 40] width 181 height 33
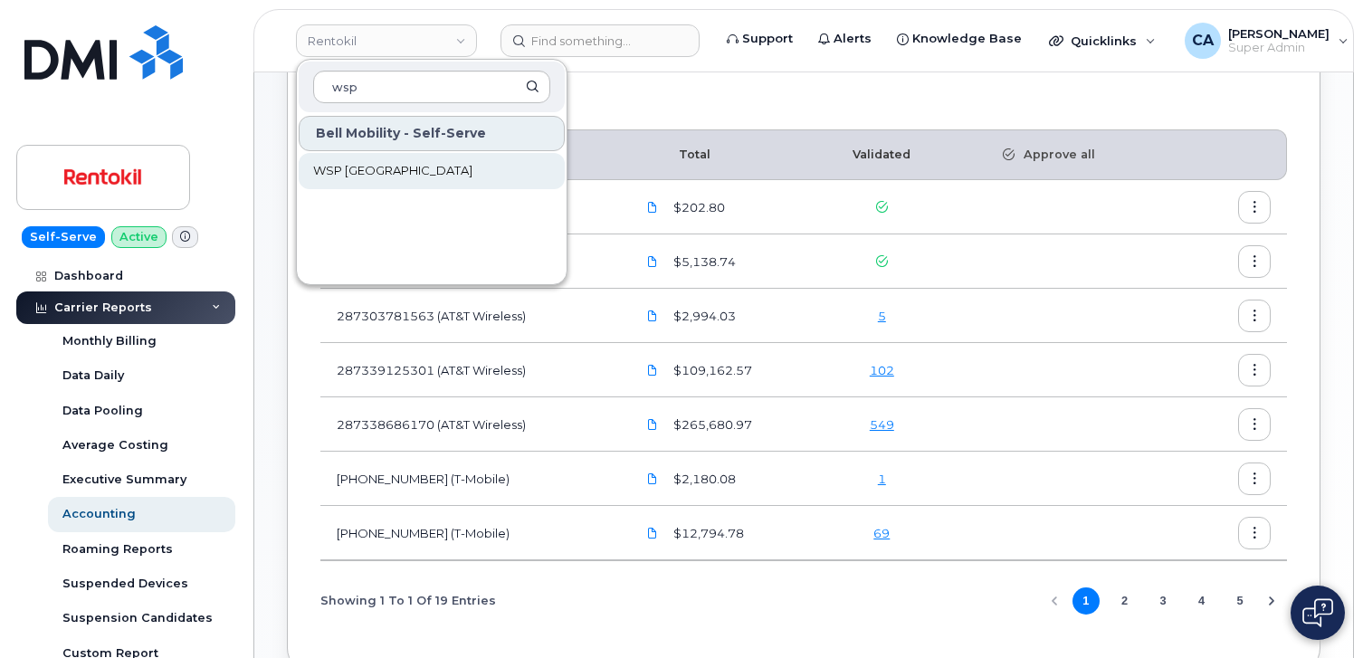
type input "wsp"
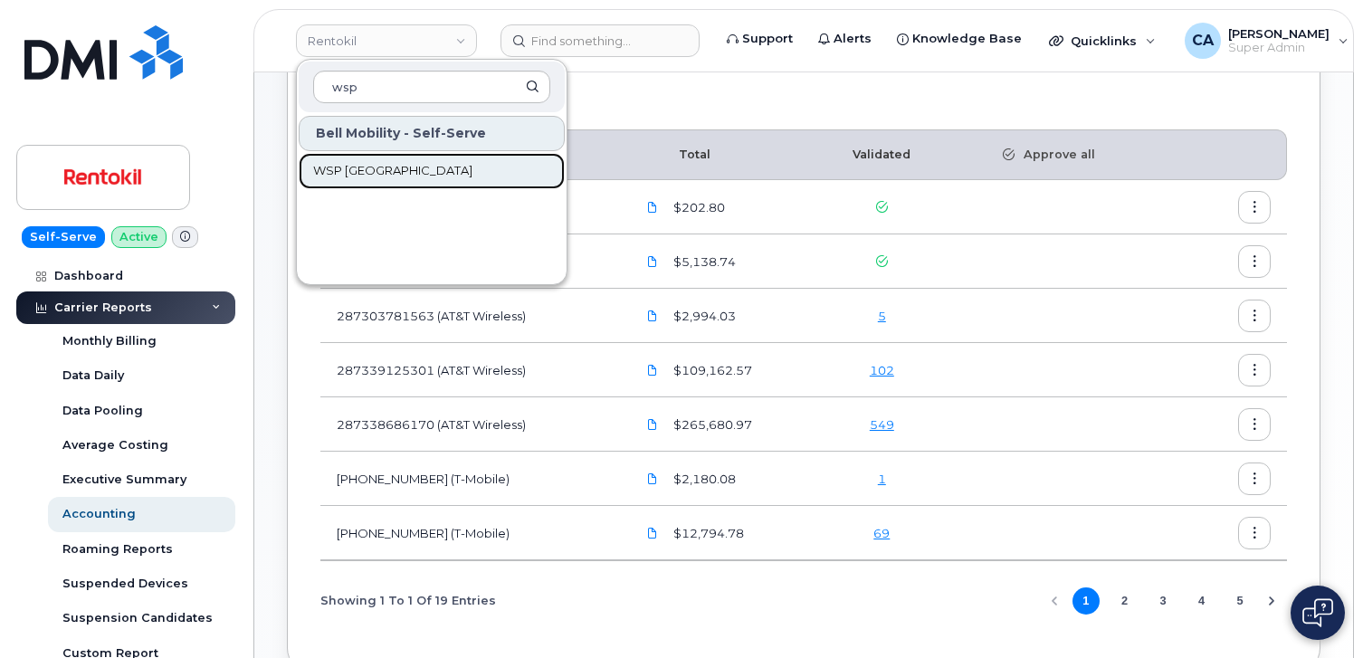
click at [331, 174] on span "WSP [GEOGRAPHIC_DATA]" at bounding box center [392, 171] width 159 height 18
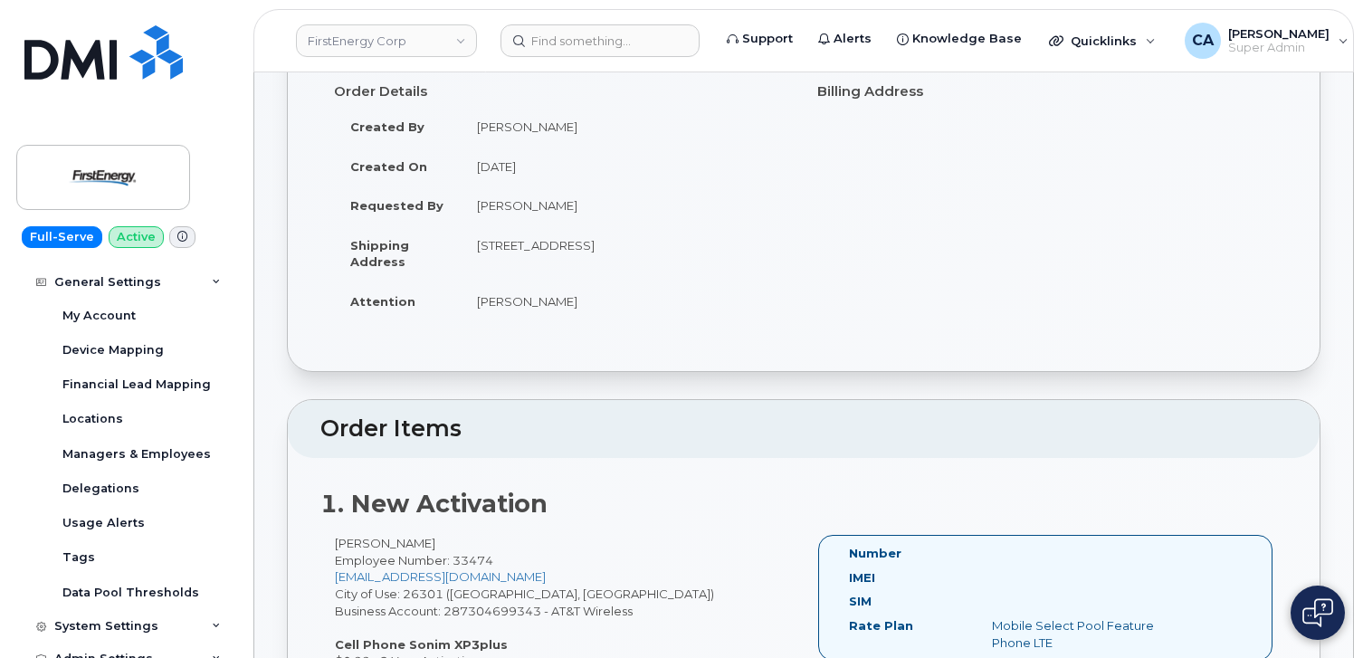
scroll to position [148, 0]
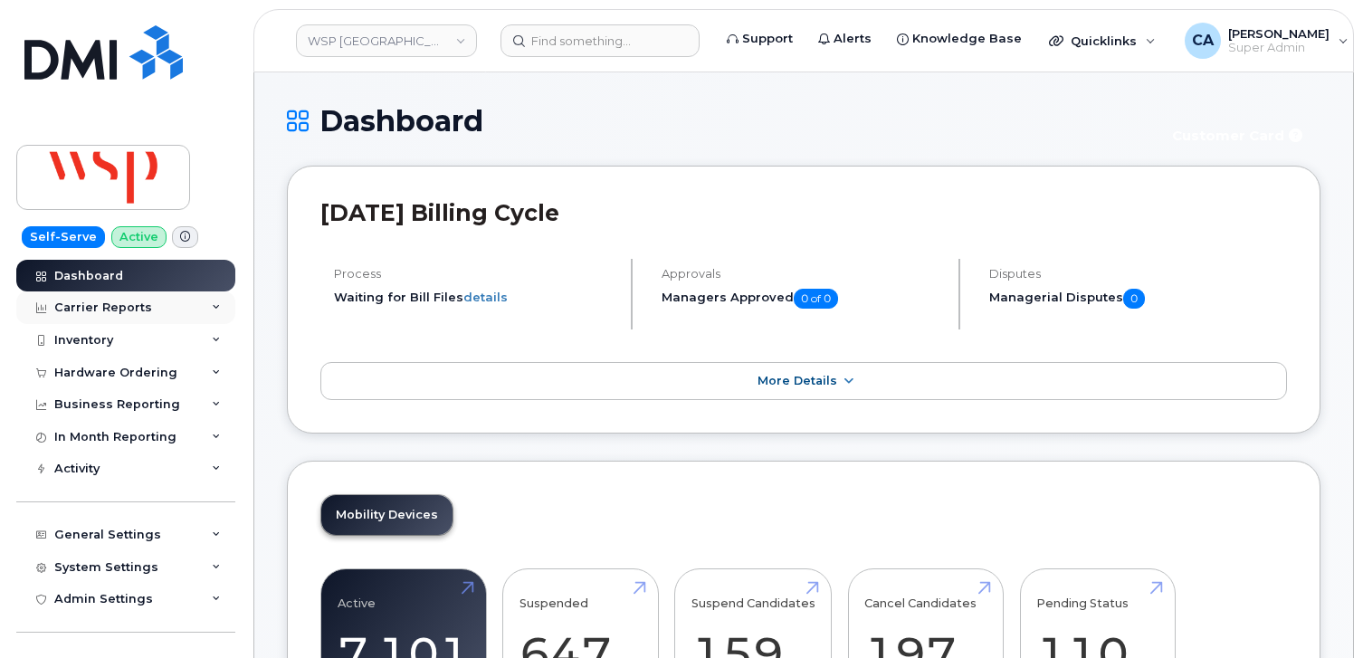
click at [104, 301] on div "Carrier Reports" at bounding box center [103, 308] width 98 height 14
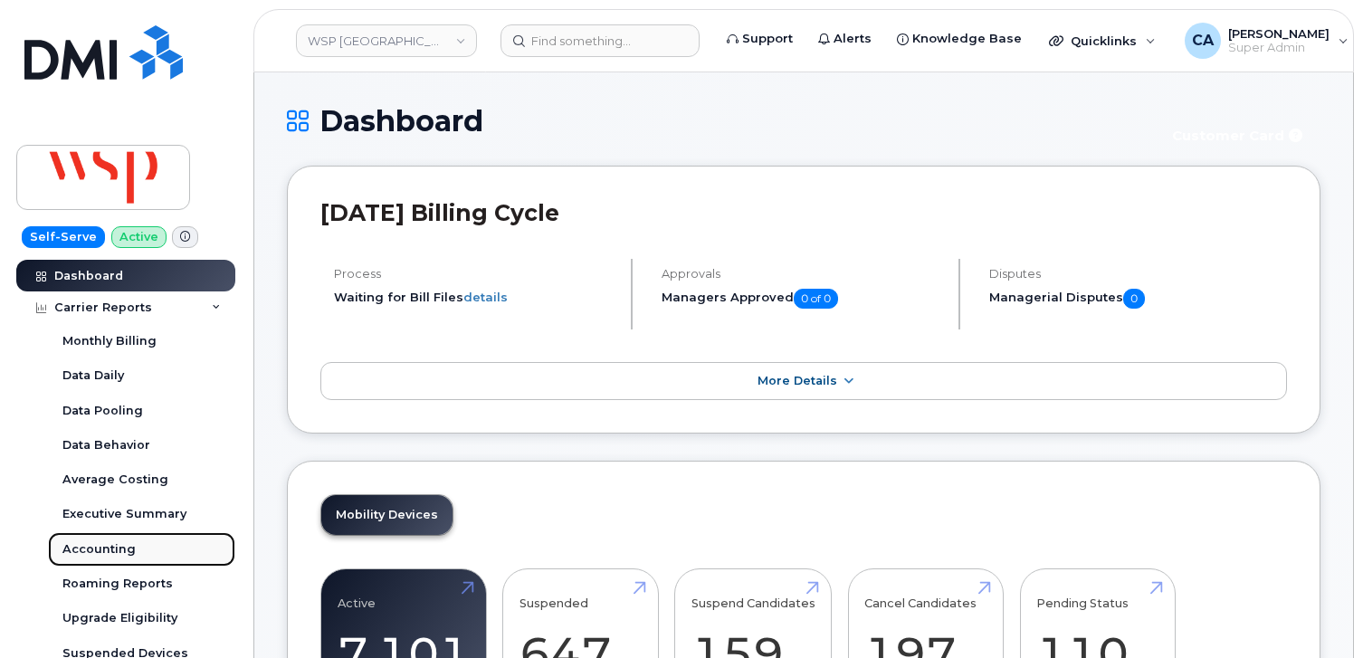
click at [95, 541] on div "Accounting" at bounding box center [98, 549] width 73 height 16
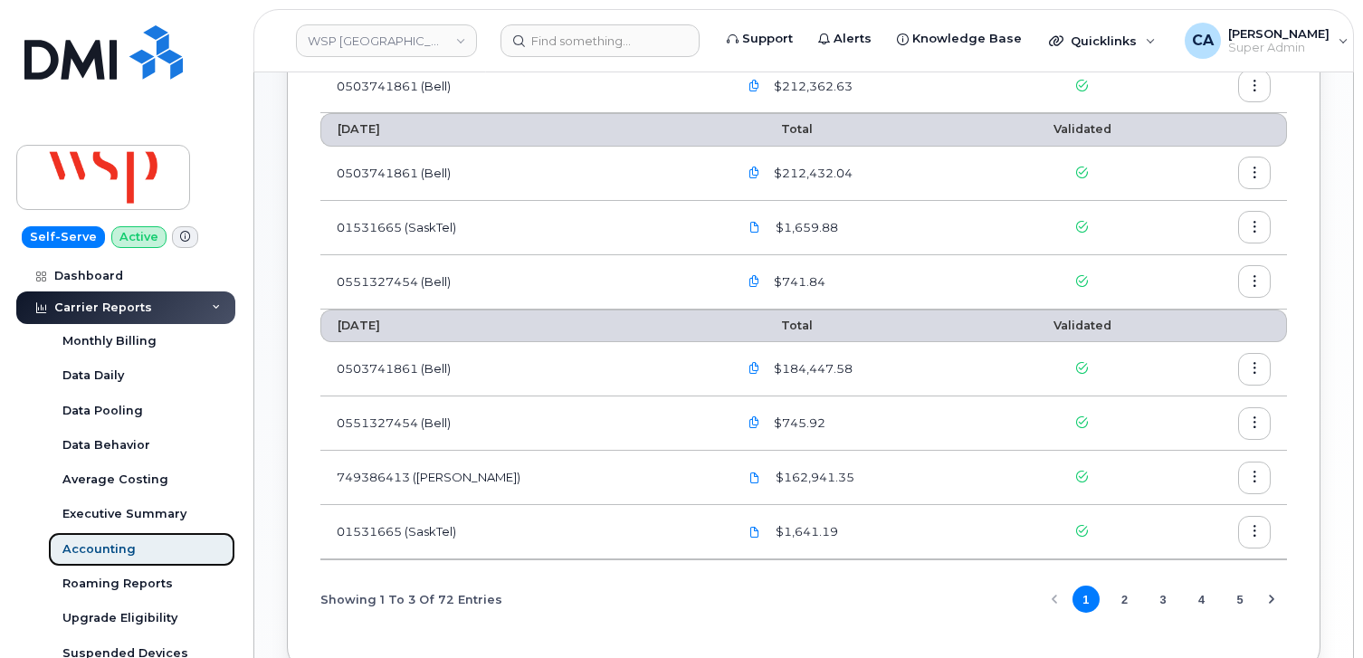
scroll to position [359, 0]
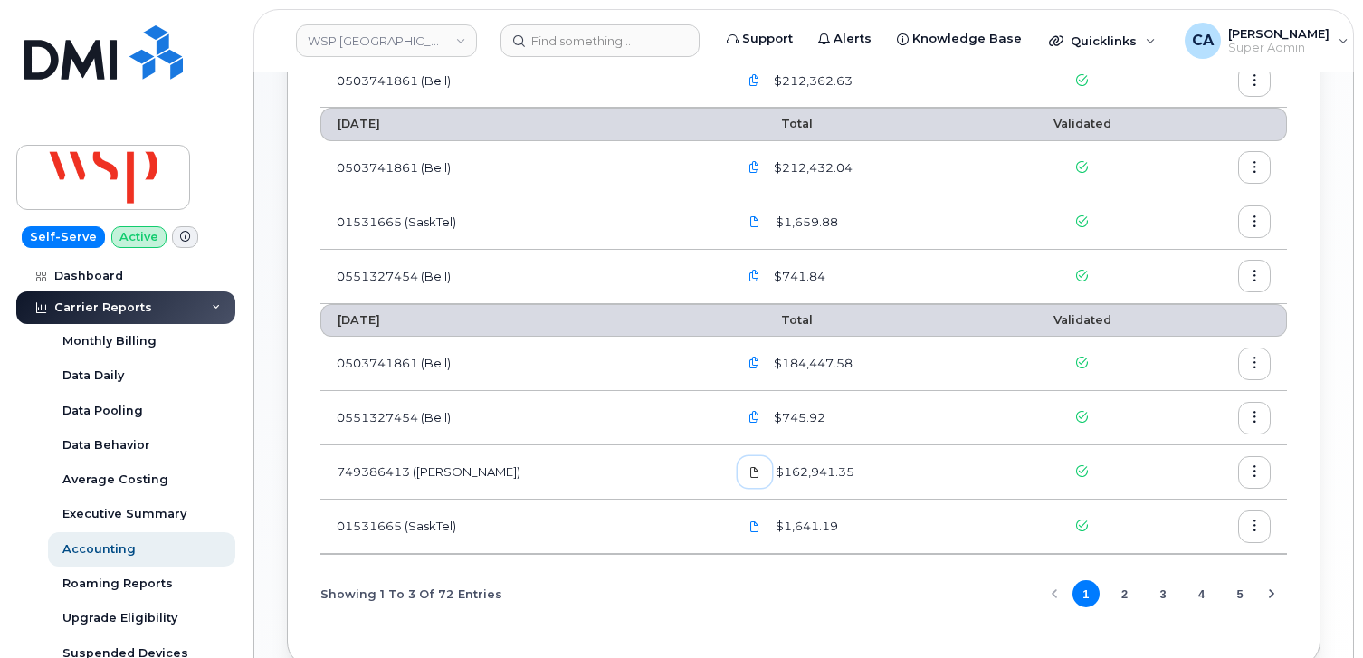
click at [738, 472] on link at bounding box center [755, 472] width 34 height 32
click at [435, 35] on link "WSP [GEOGRAPHIC_DATA]" at bounding box center [386, 40] width 181 height 33
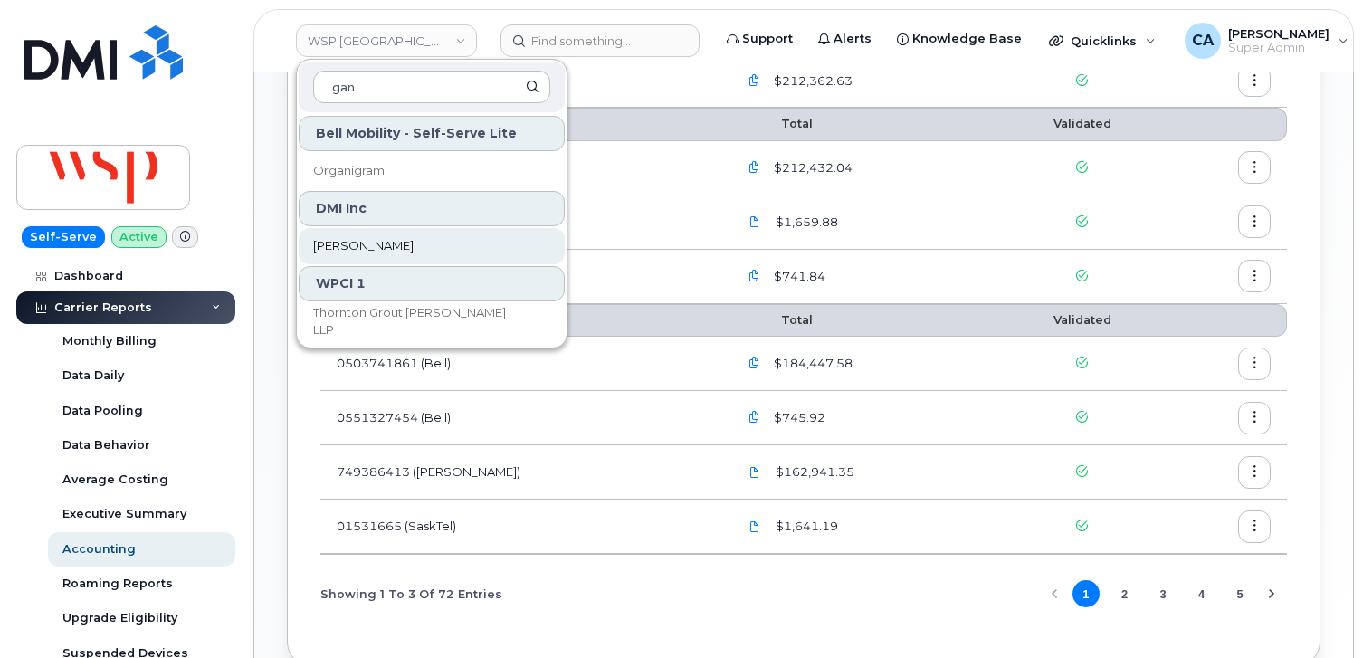
type input "gan"
click at [386, 235] on link "[PERSON_NAME]" at bounding box center [432, 246] width 266 height 36
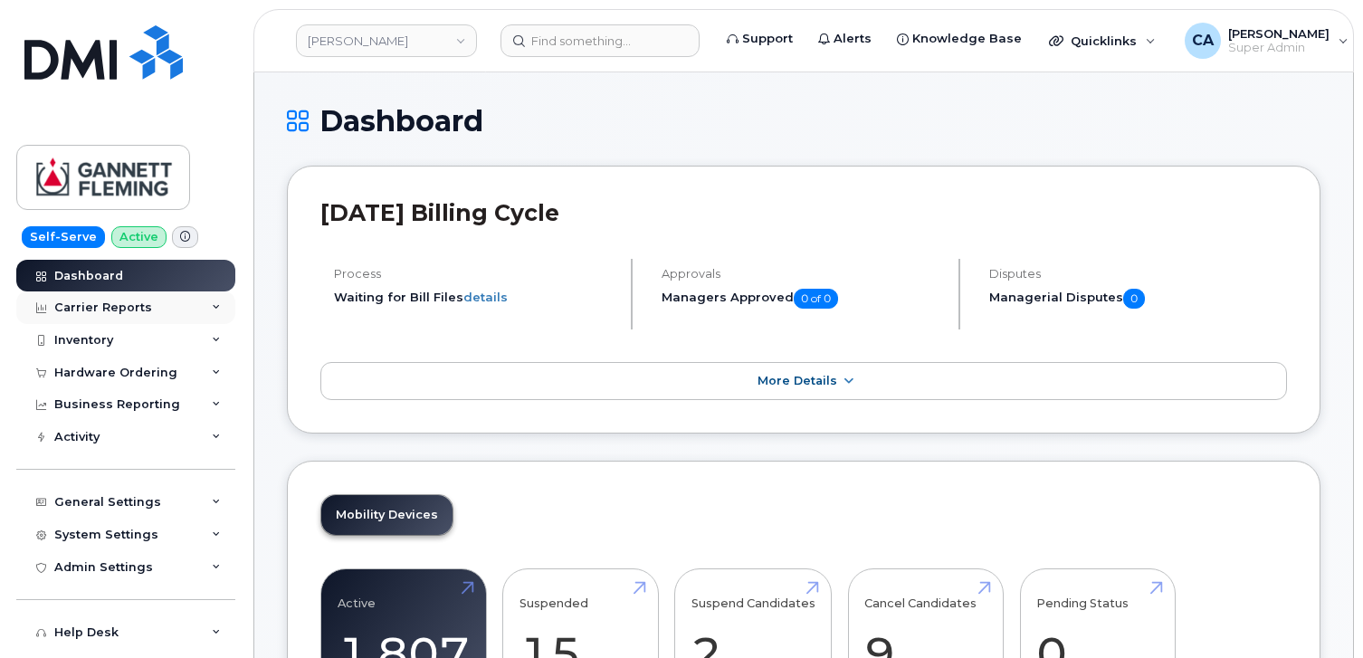
click at [102, 307] on div "Carrier Reports" at bounding box center [103, 308] width 98 height 14
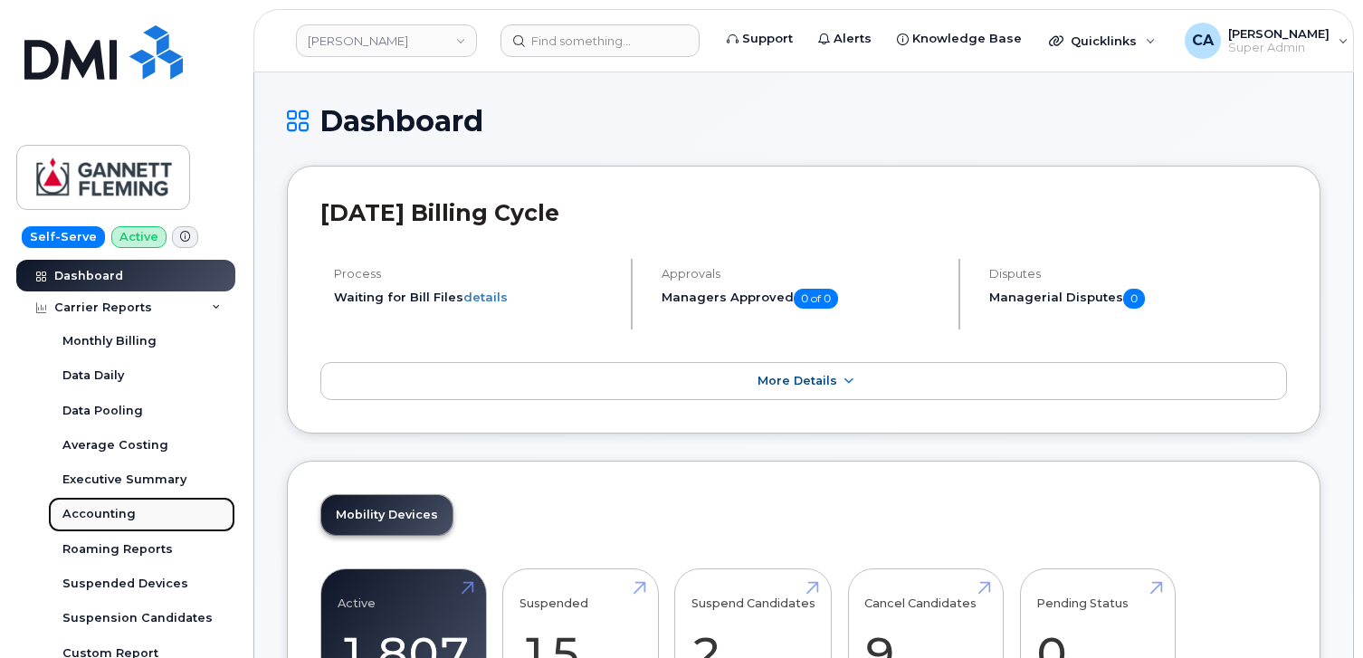
click at [100, 511] on div "Accounting" at bounding box center [98, 514] width 73 height 16
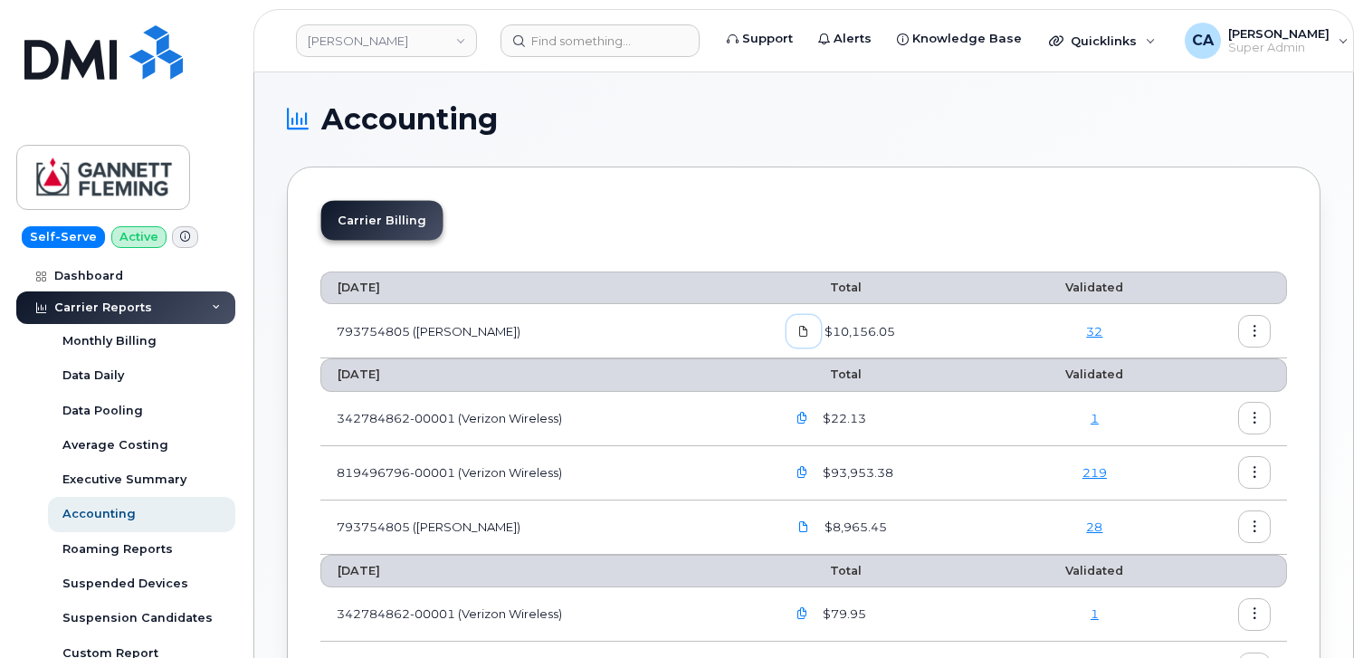
click at [799, 329] on span at bounding box center [804, 331] width 16 height 16
click at [803, 528] on icon at bounding box center [803, 526] width 11 height 11
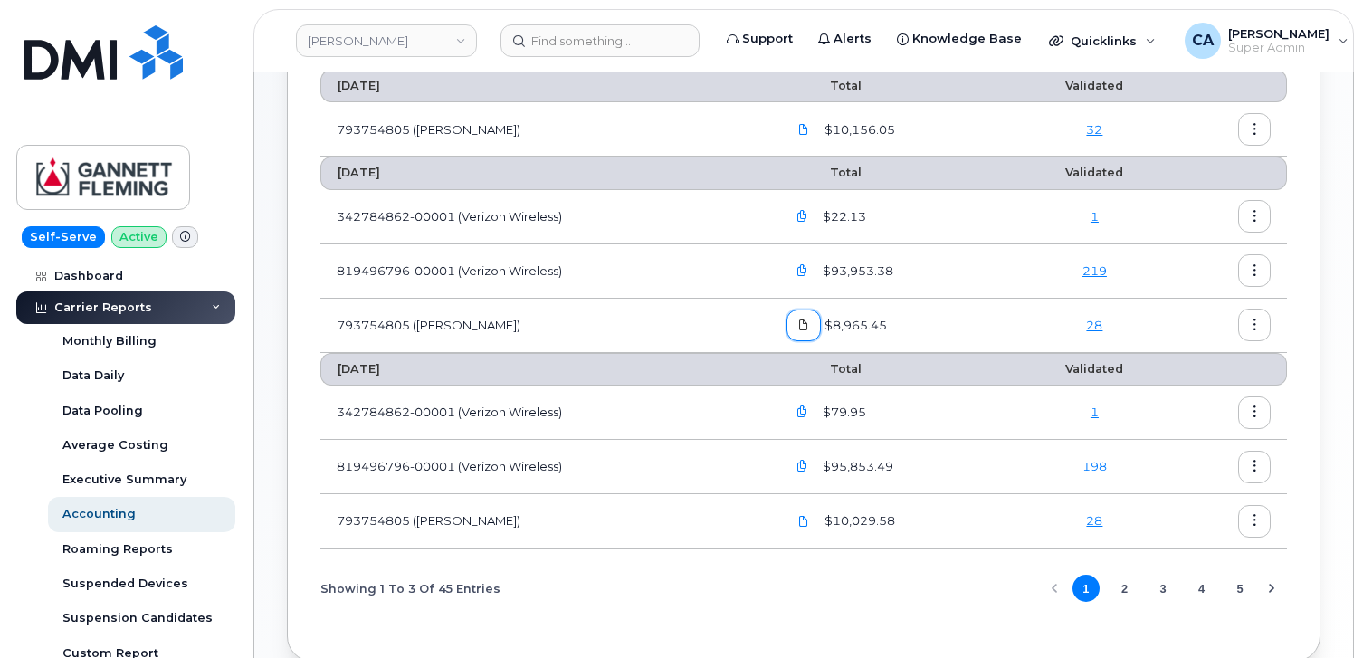
scroll to position [281, 0]
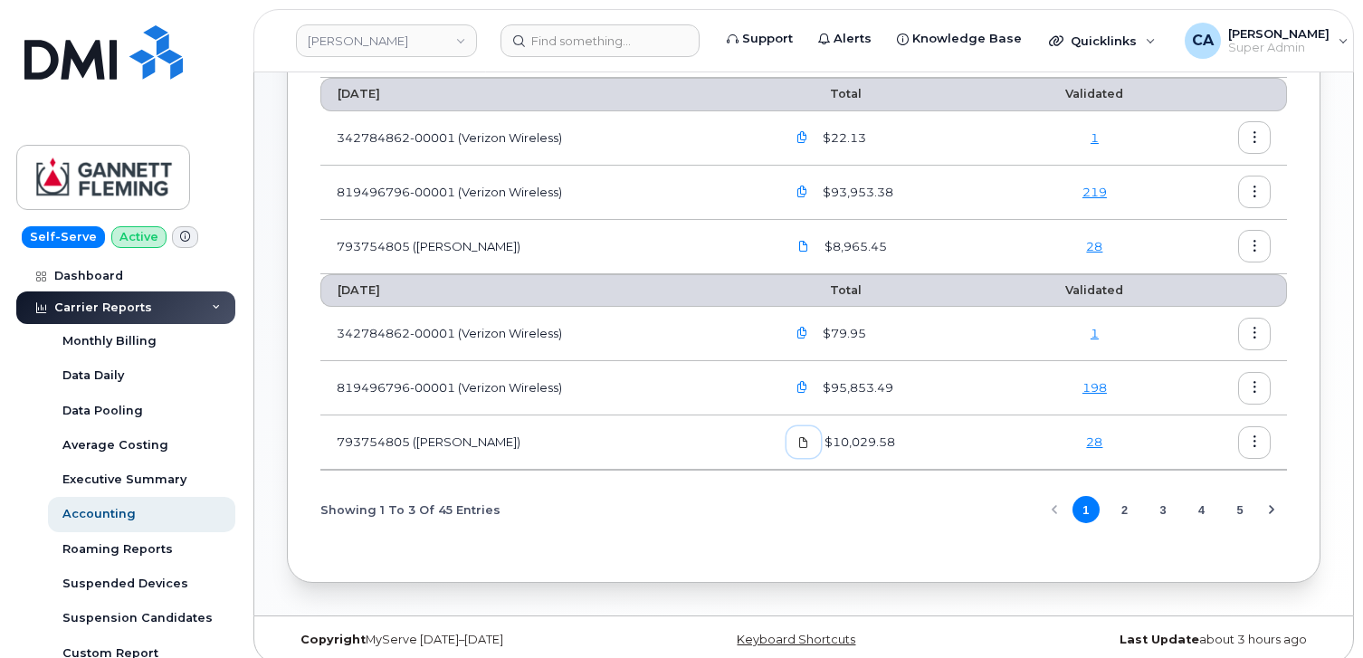
click at [809, 444] on icon at bounding box center [803, 442] width 11 height 11
click at [1119, 511] on button "2" at bounding box center [1124, 509] width 27 height 27
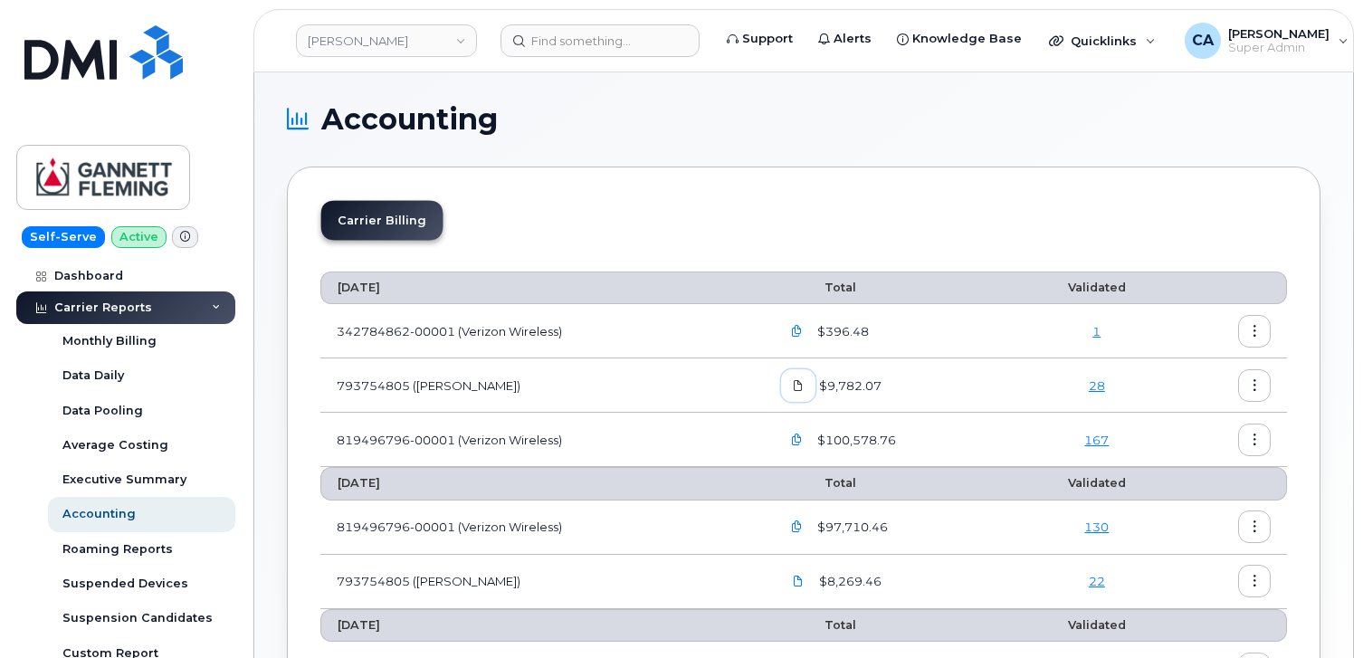
click at [809, 384] on link at bounding box center [798, 385] width 34 height 32
click at [357, 50] on link "[PERSON_NAME]" at bounding box center [386, 40] width 181 height 33
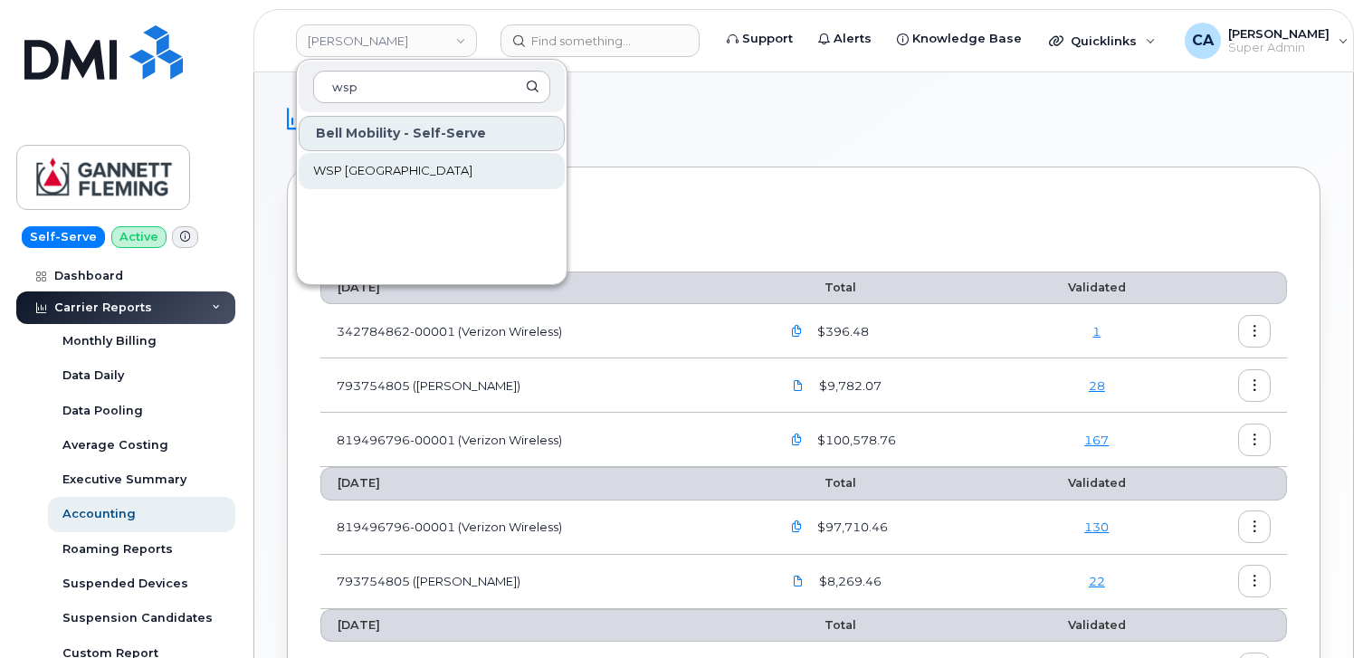
type input "wsp"
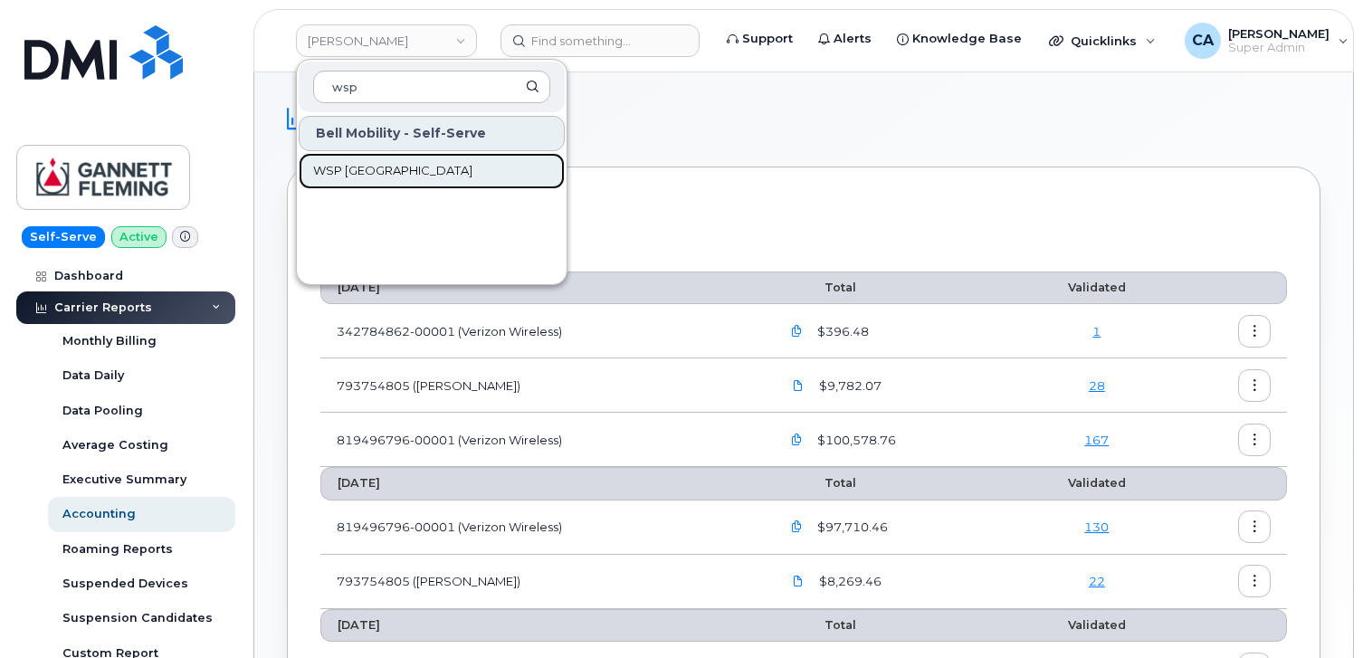
click at [395, 169] on link "WSP [GEOGRAPHIC_DATA]" at bounding box center [432, 171] width 266 height 36
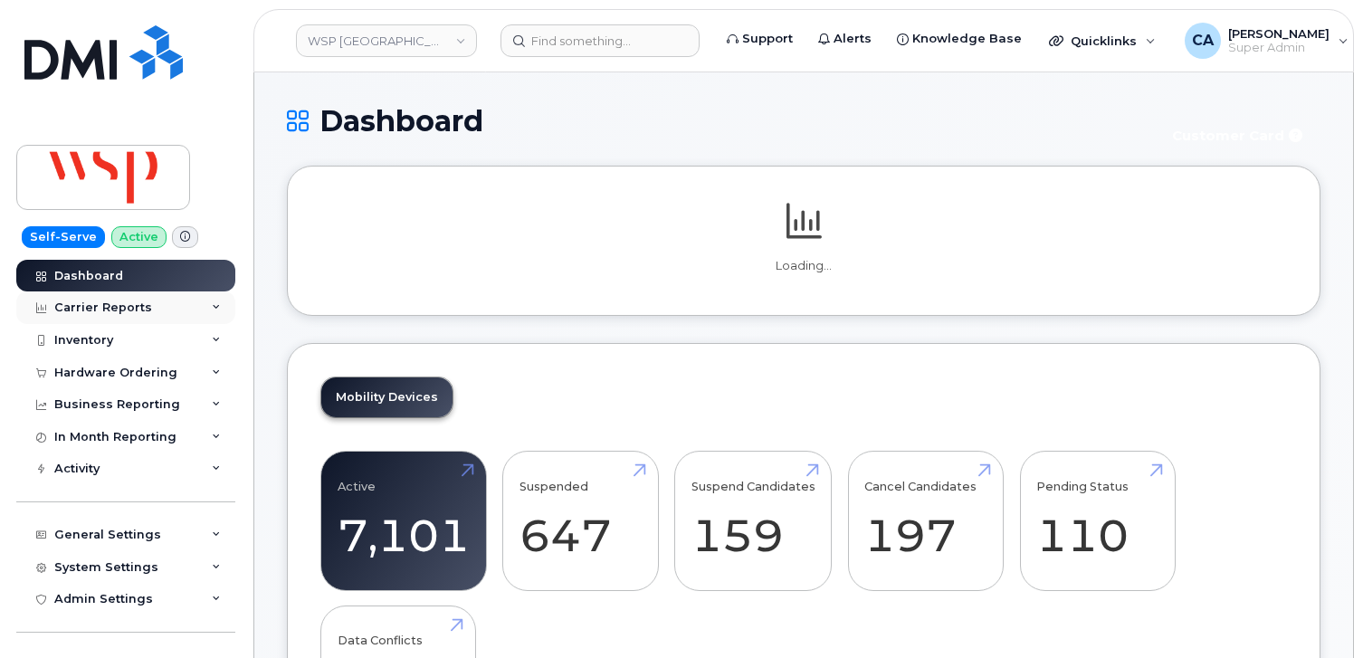
click at [107, 305] on div "Carrier Reports" at bounding box center [103, 308] width 98 height 14
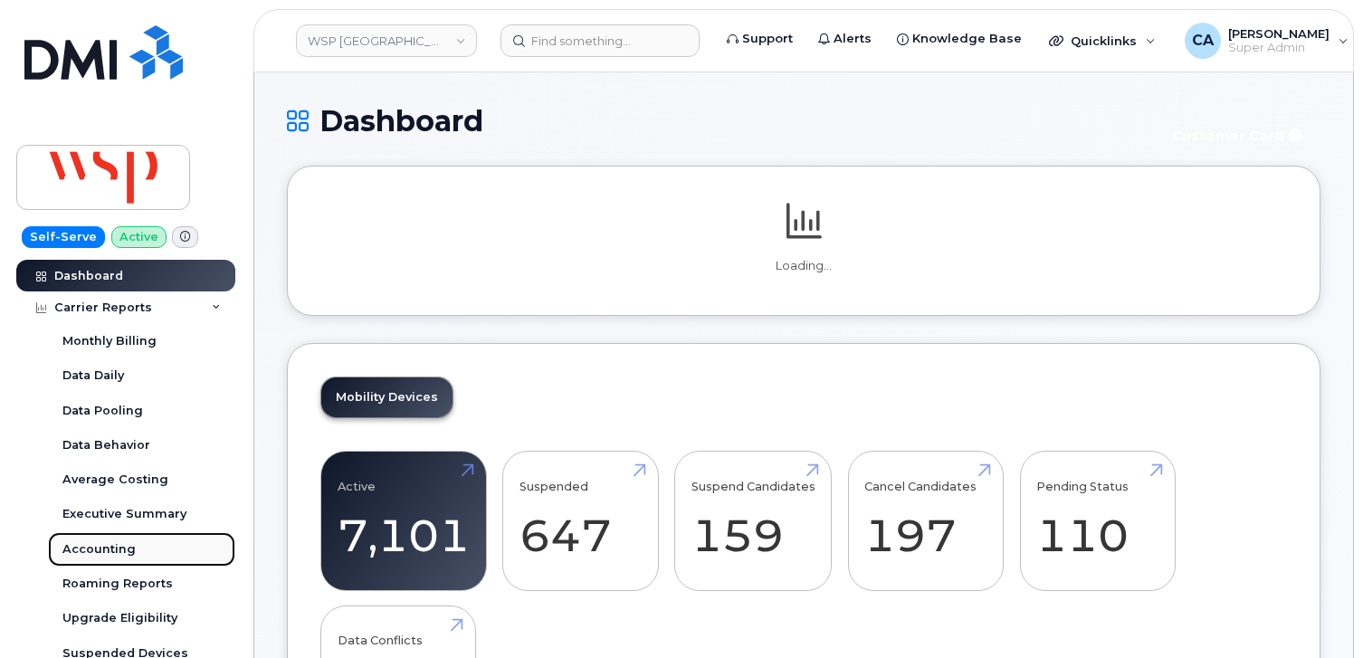
click at [94, 548] on div "Accounting" at bounding box center [98, 549] width 73 height 16
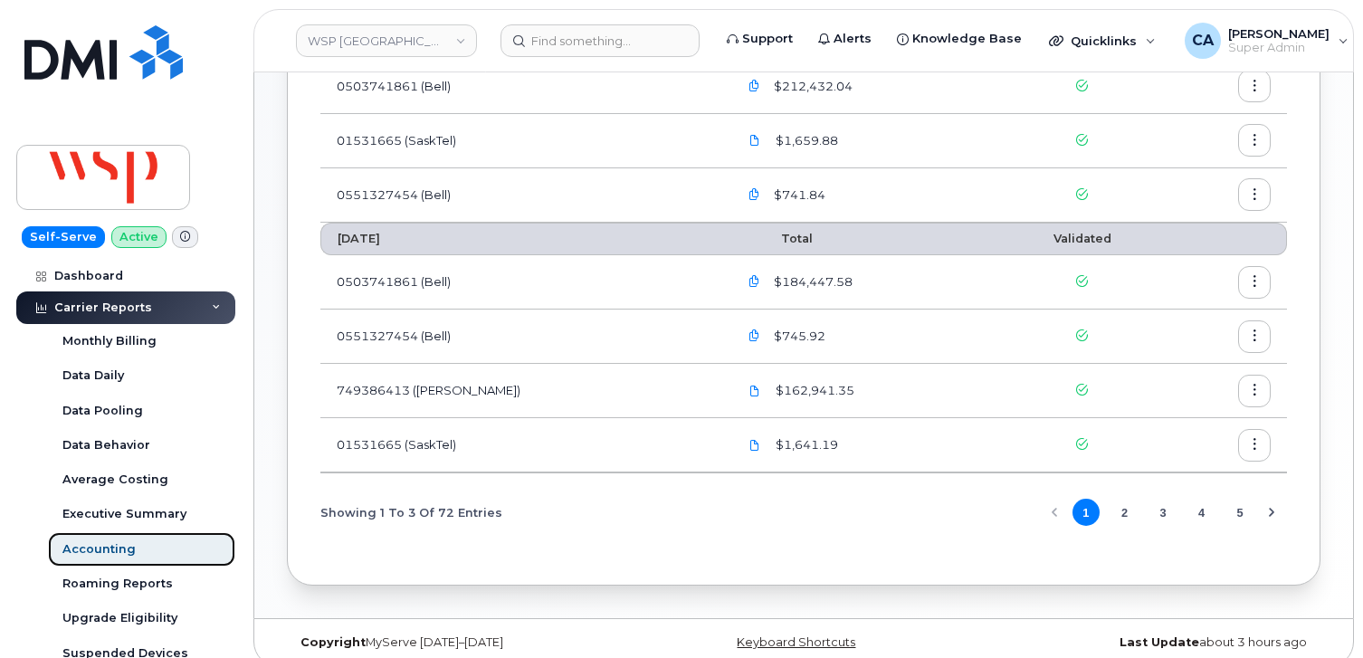
scroll to position [458, 0]
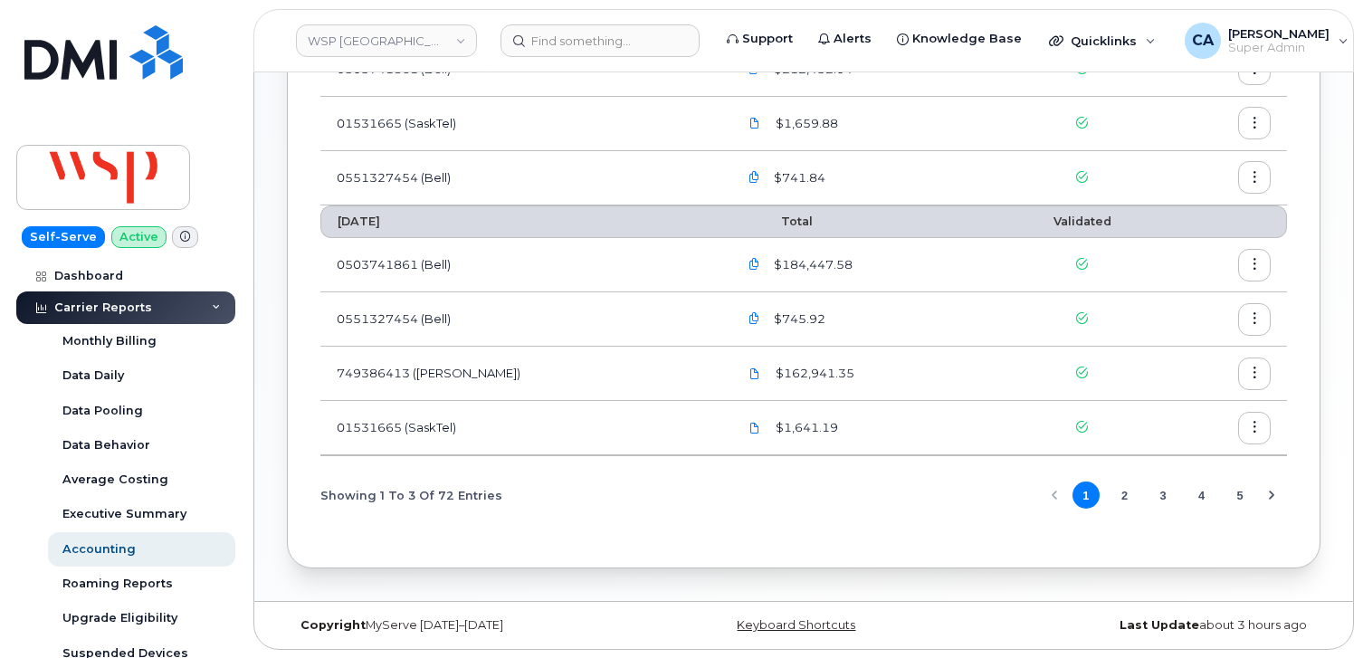
click at [1121, 493] on button "2" at bounding box center [1124, 495] width 27 height 27
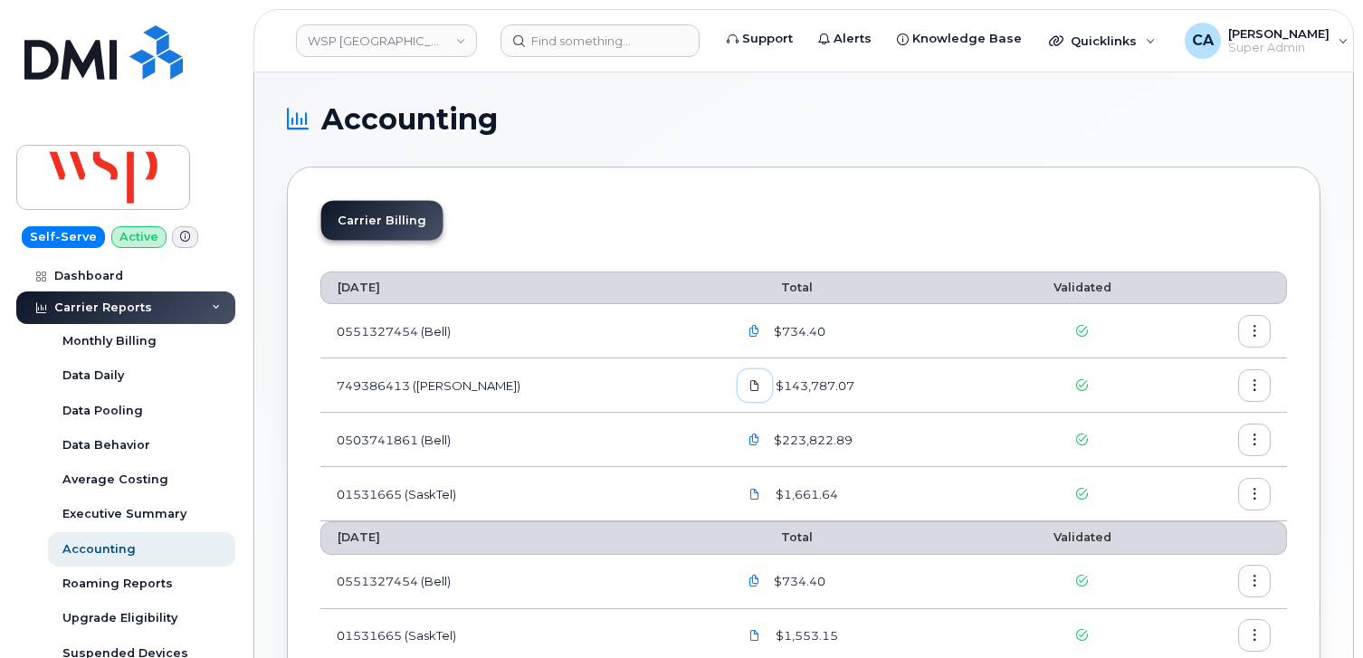
click at [750, 387] on icon at bounding box center [755, 385] width 11 height 11
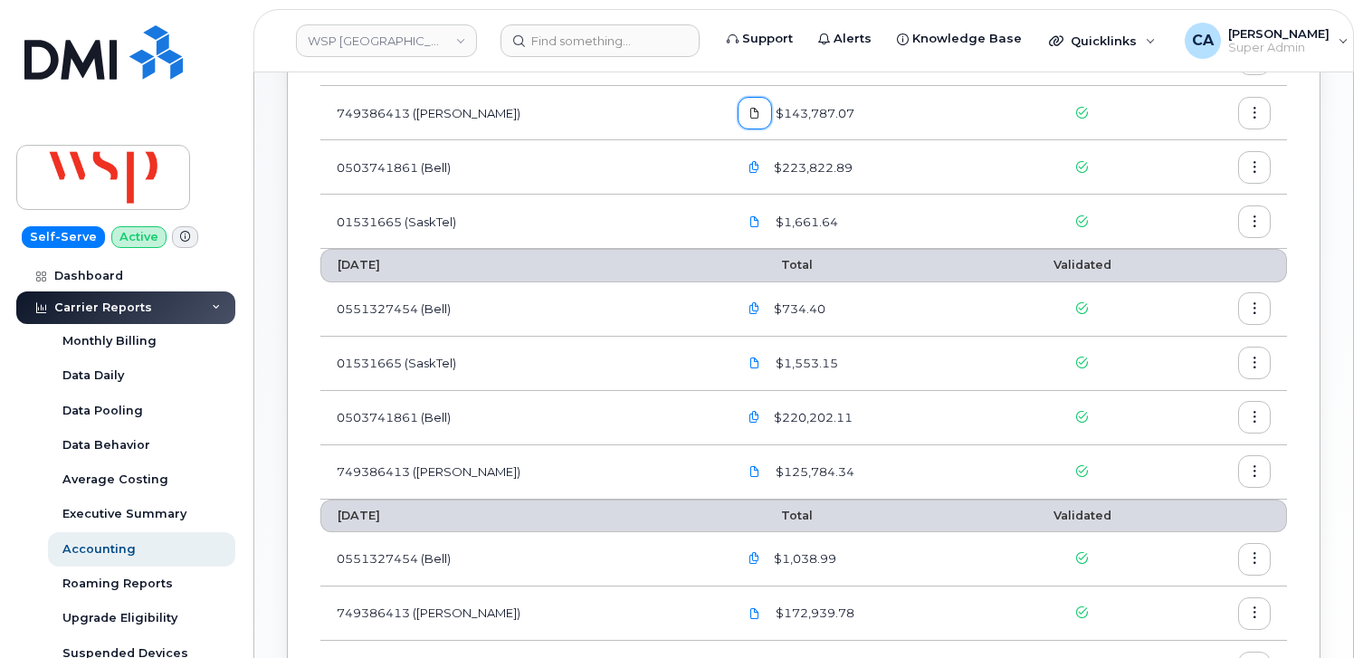
scroll to position [311, 0]
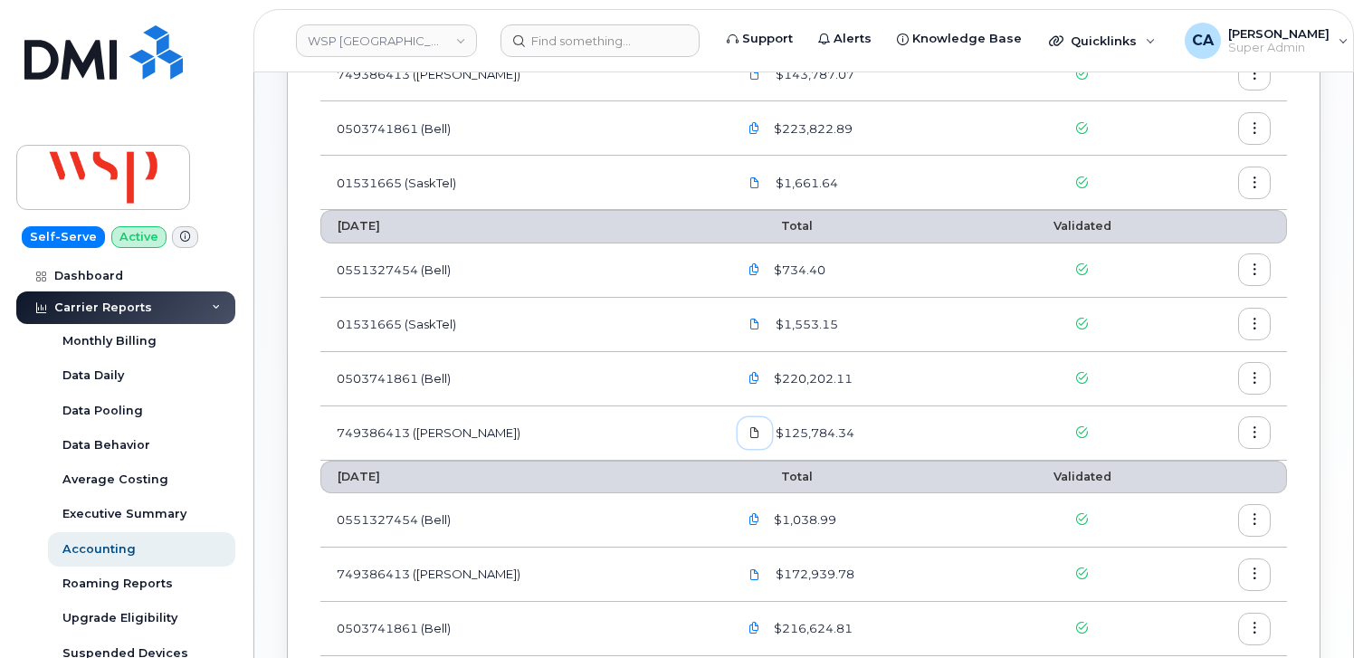
click at [750, 427] on icon at bounding box center [755, 432] width 11 height 11
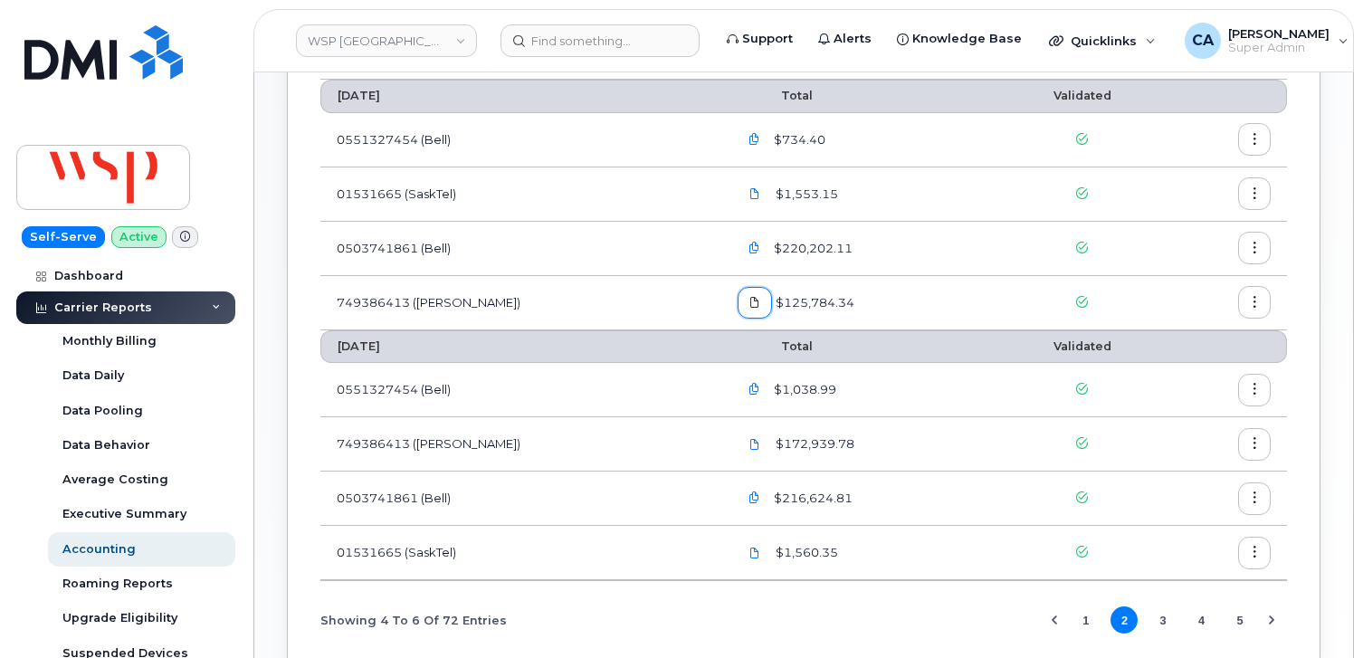
scroll to position [444, 0]
click at [750, 441] on icon at bounding box center [755, 442] width 11 height 11
